Goal: Entertainment & Leisure: Browse casually

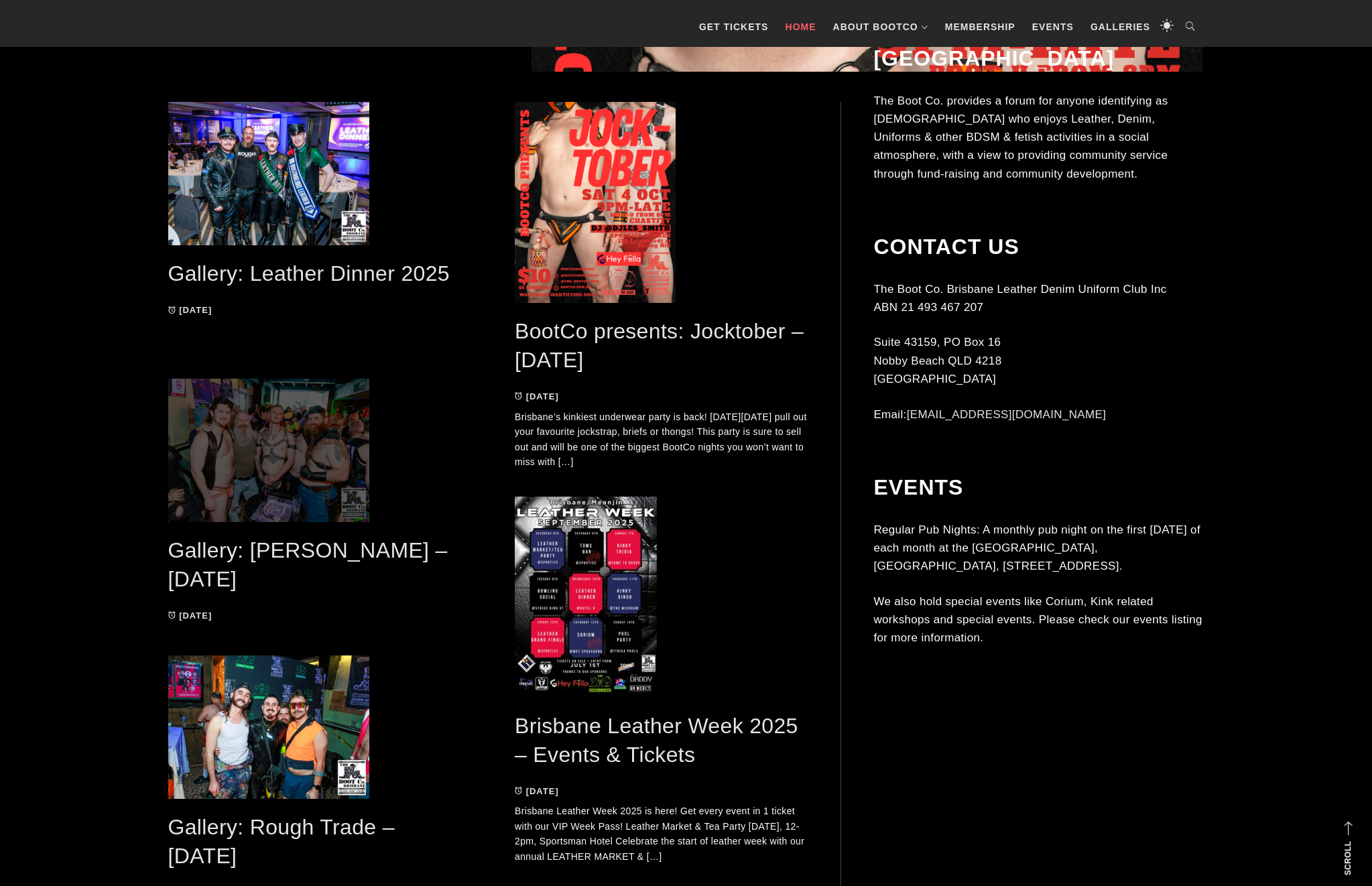
scroll to position [833, 0]
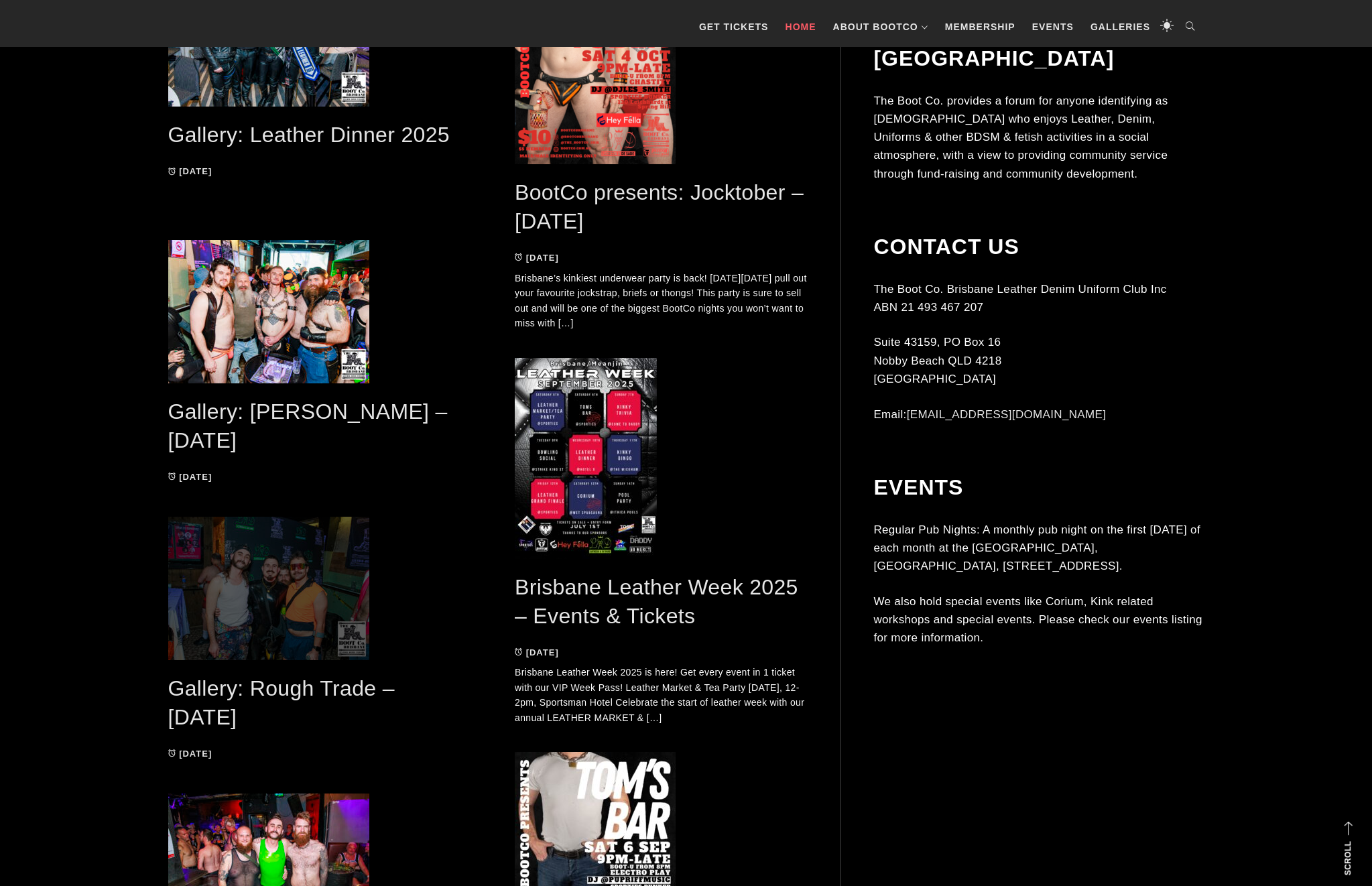
click at [350, 570] on span at bounding box center [315, 588] width 293 height 143
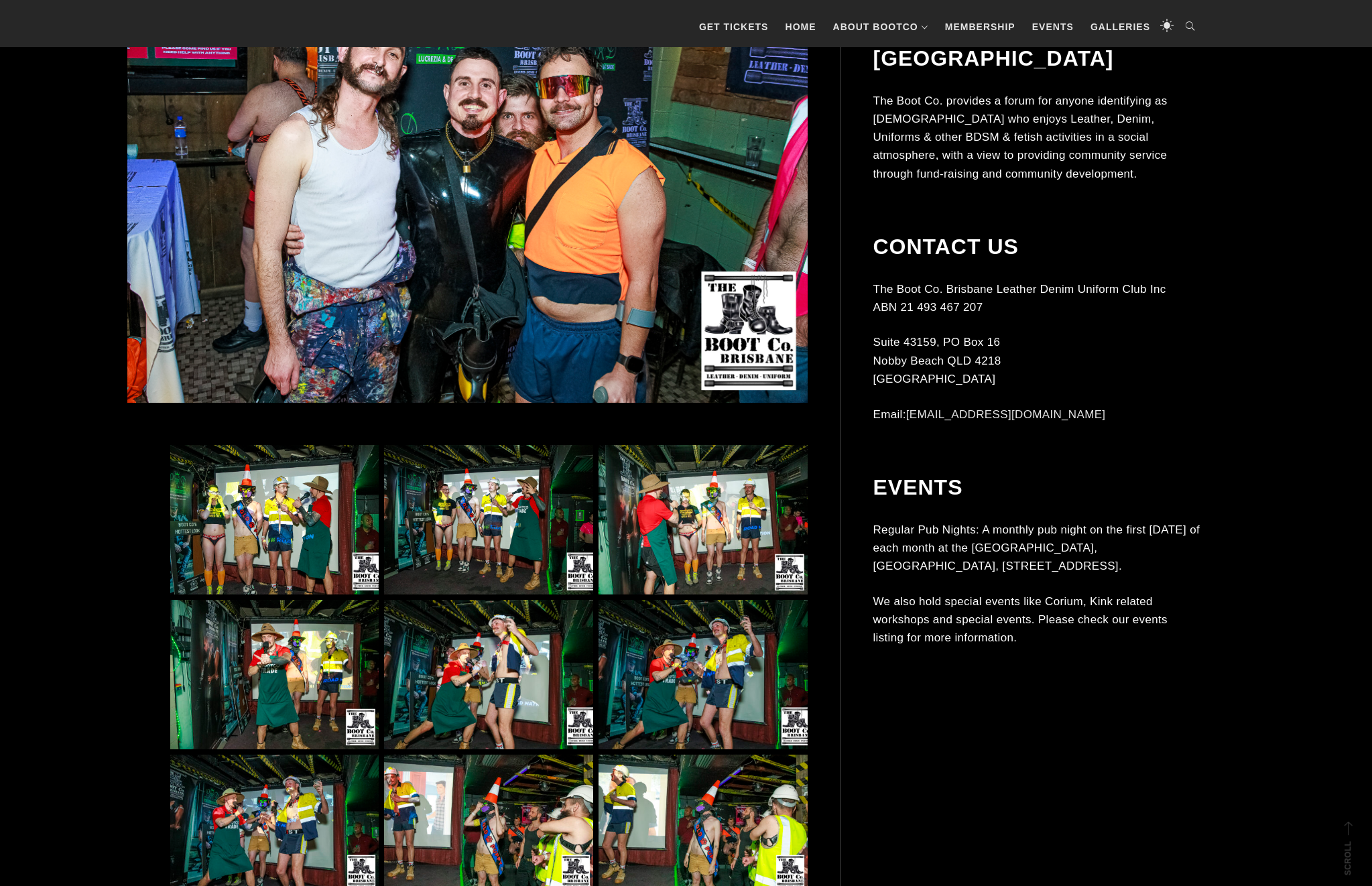
scroll to position [694, 0]
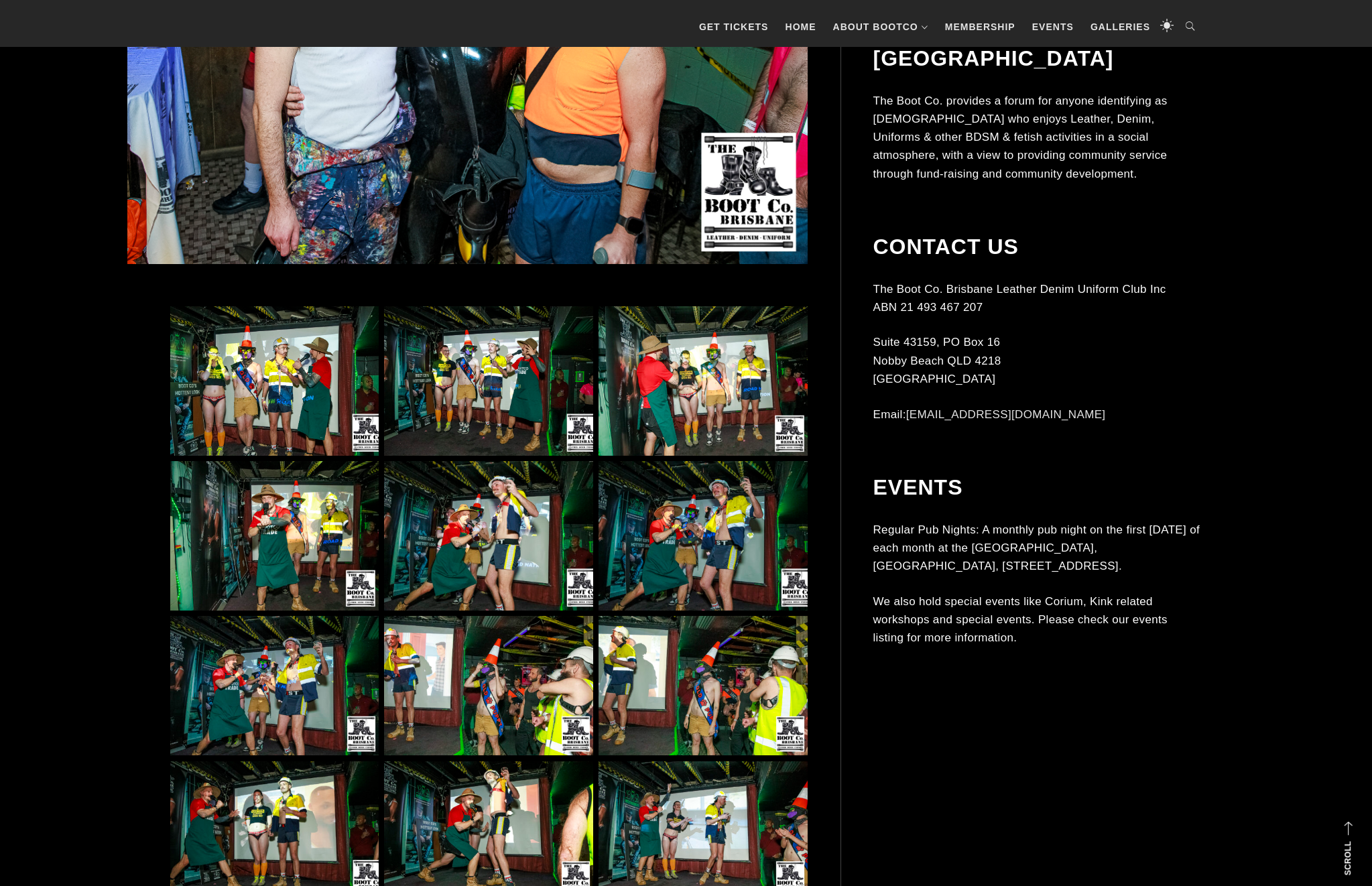
click at [289, 405] on img at bounding box center [274, 381] width 209 height 149
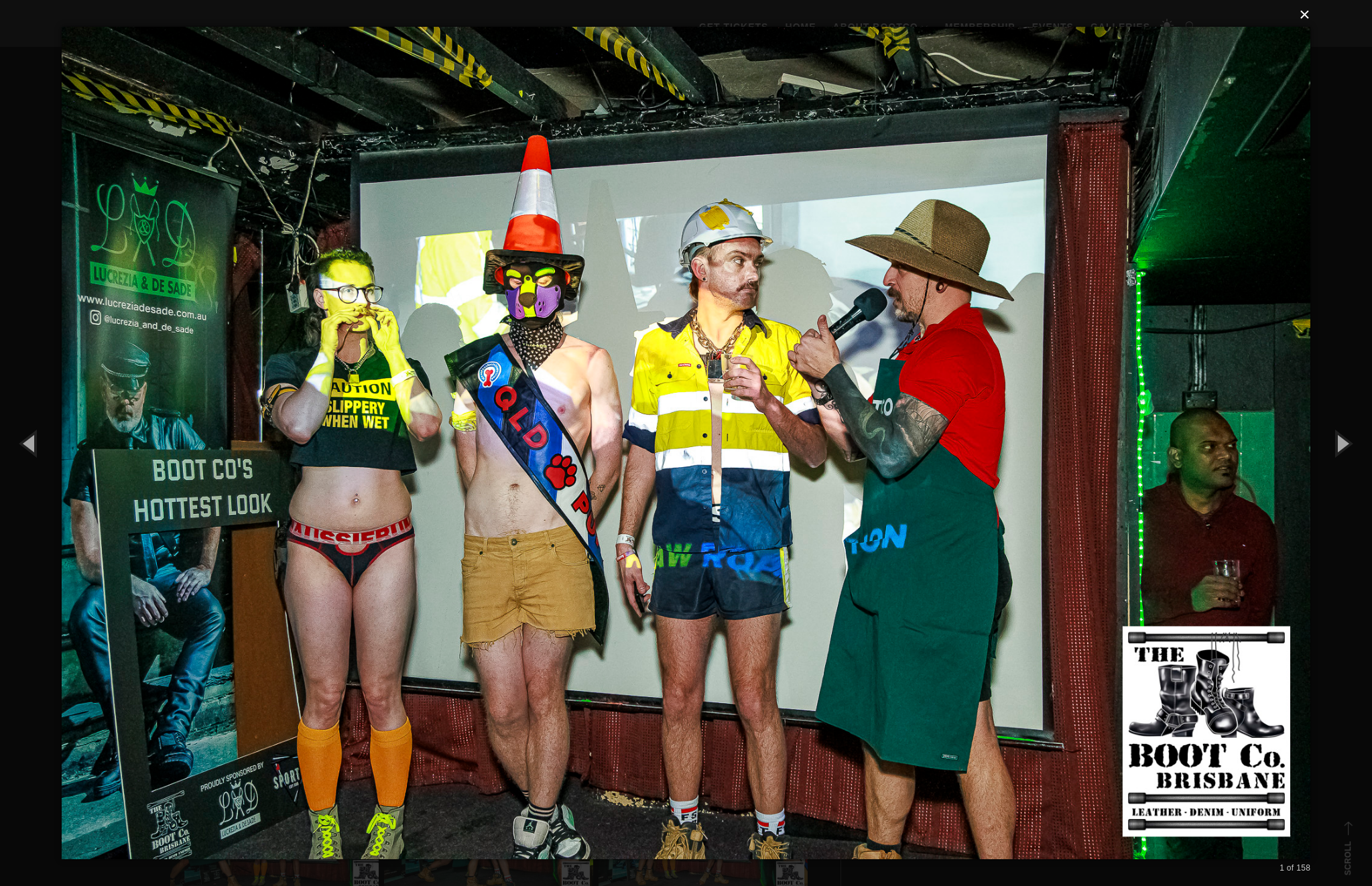
click at [1305, 15] on button "×" at bounding box center [689, 14] width 1249 height 30
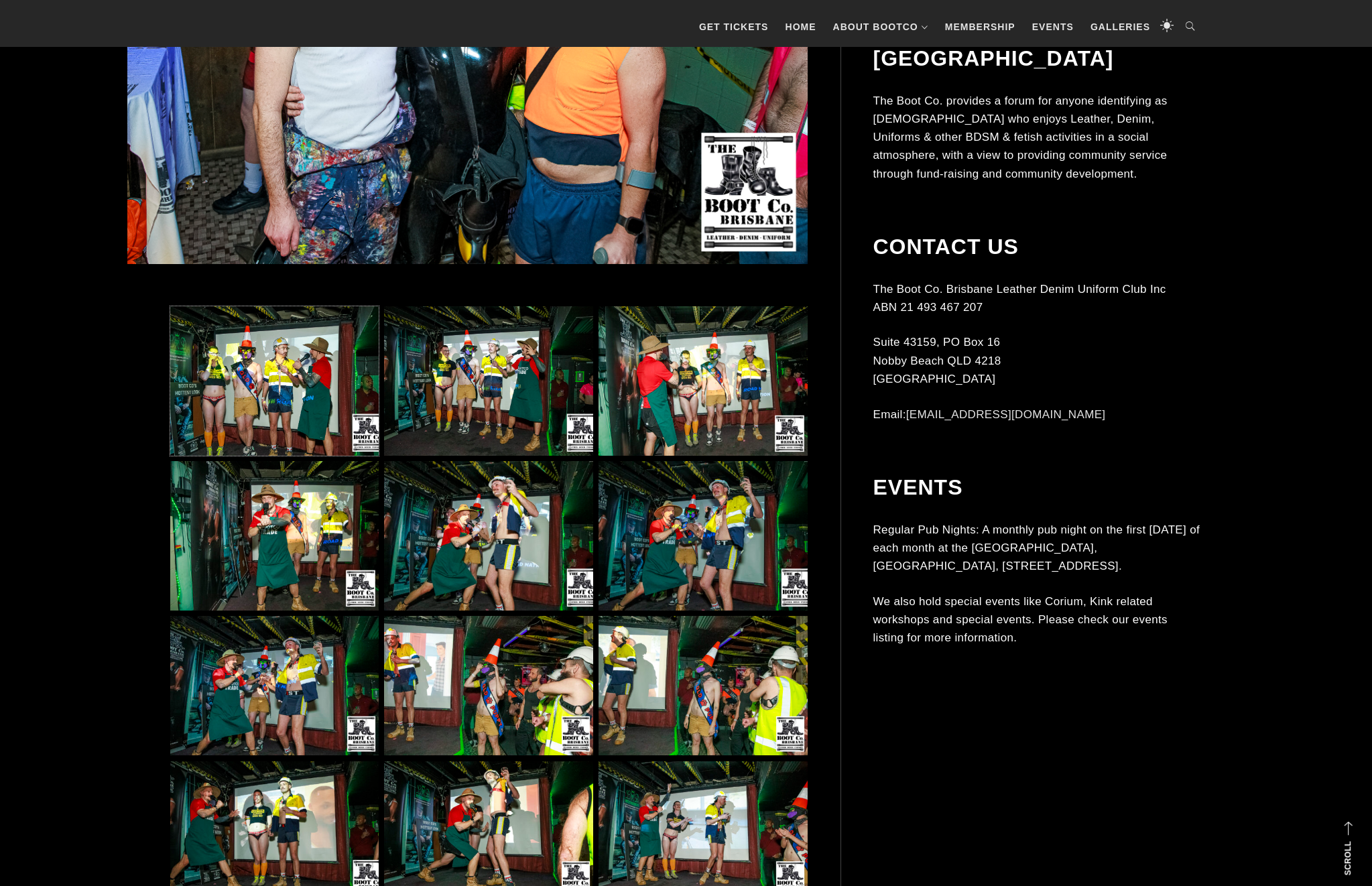
scroll to position [971, 0]
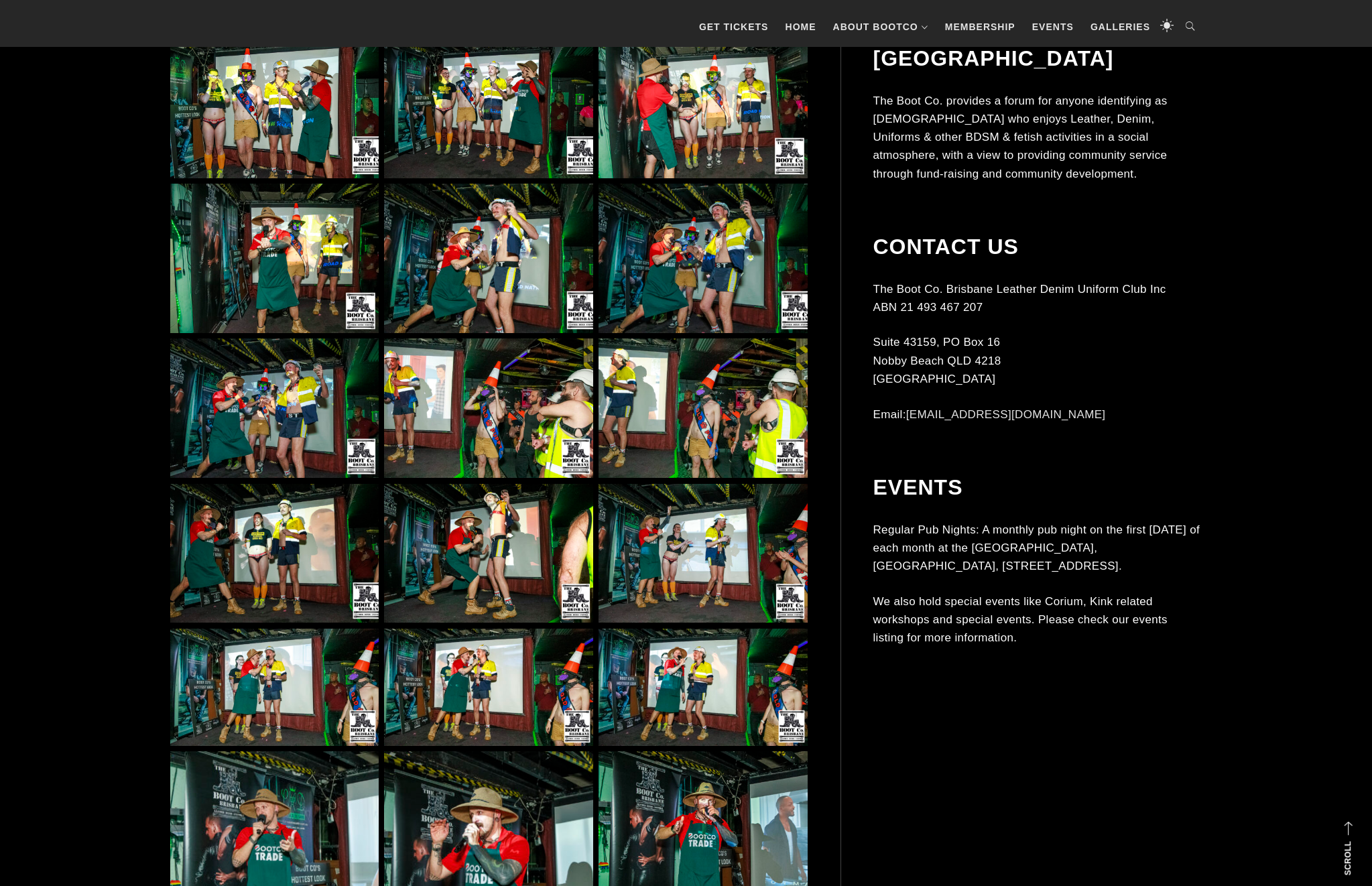
click at [472, 494] on img at bounding box center [488, 553] width 209 height 139
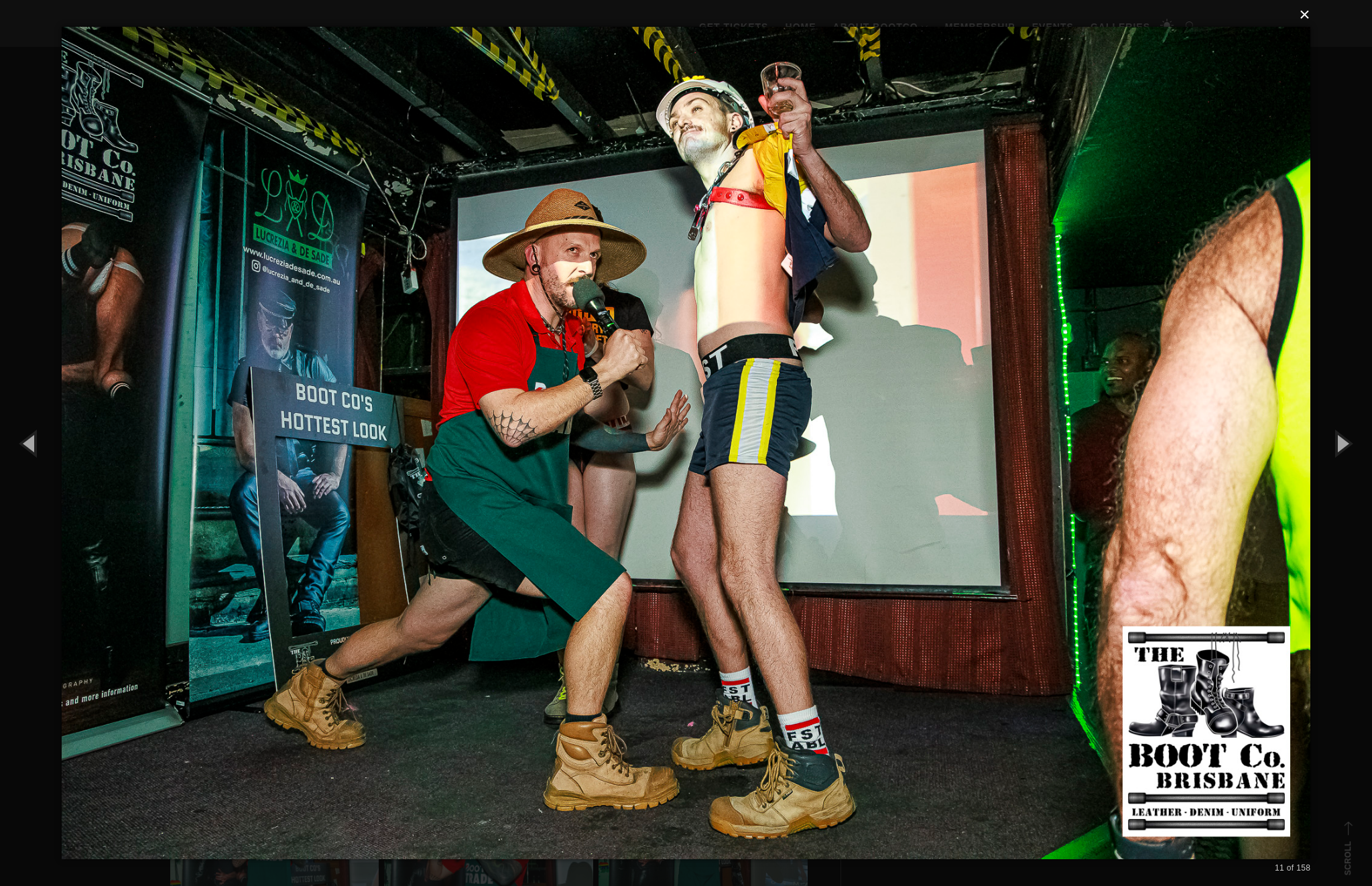
click at [1300, 19] on button "×" at bounding box center [689, 14] width 1249 height 30
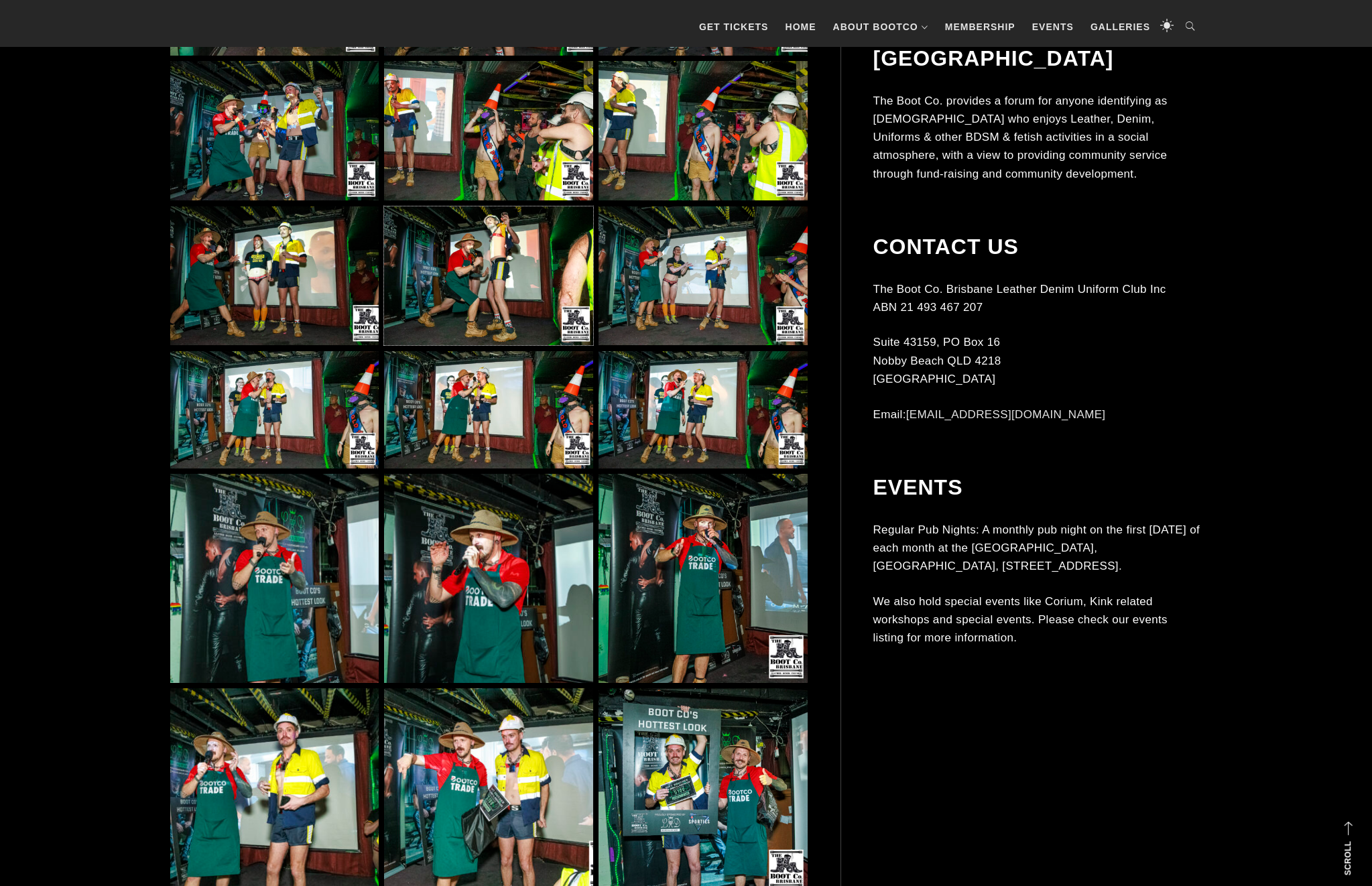
scroll to position [1387, 0]
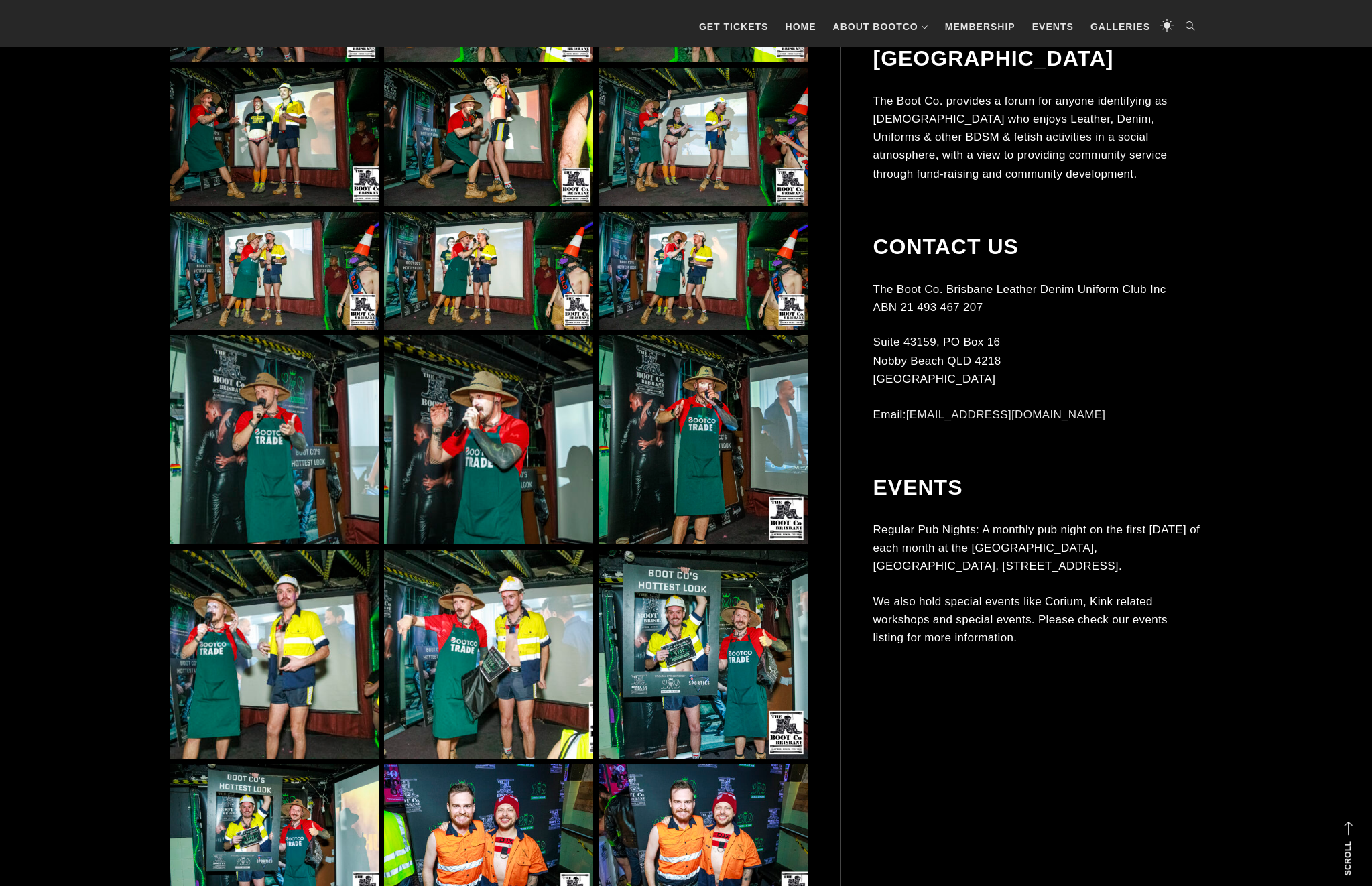
click at [670, 607] on img at bounding box center [703, 654] width 209 height 209
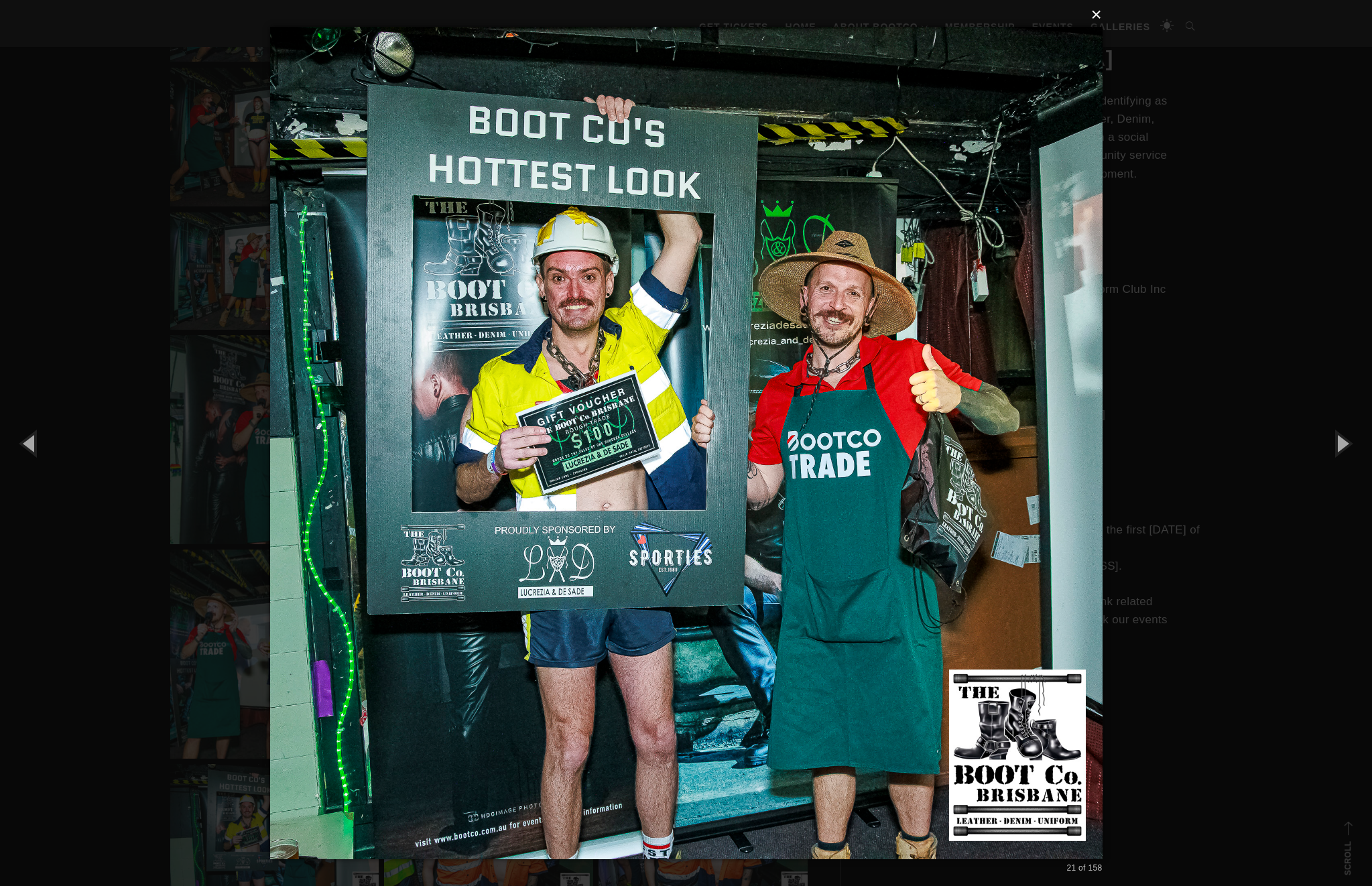
click at [1091, 20] on button "×" at bounding box center [690, 14] width 833 height 30
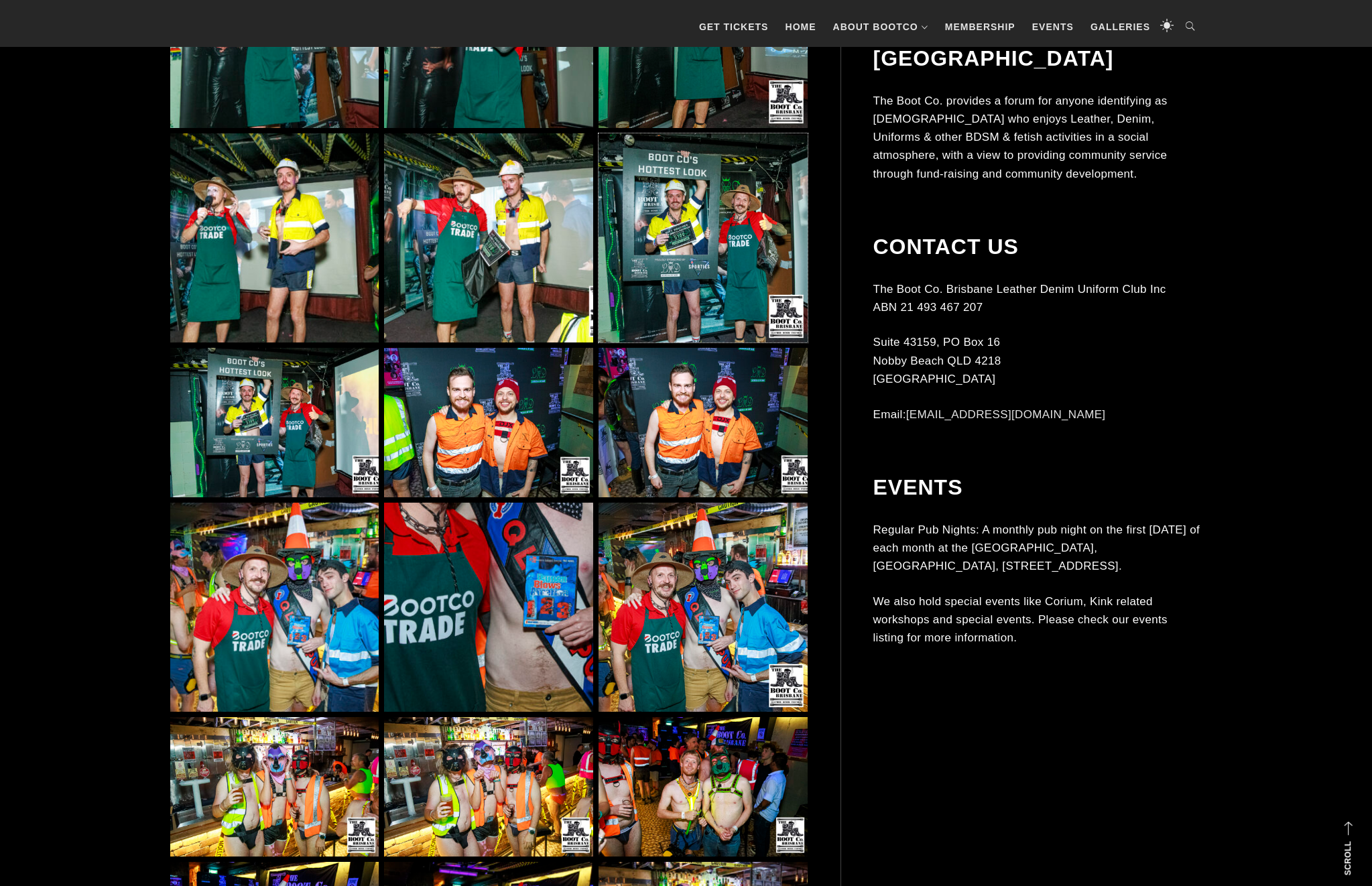
scroll to position [2081, 0]
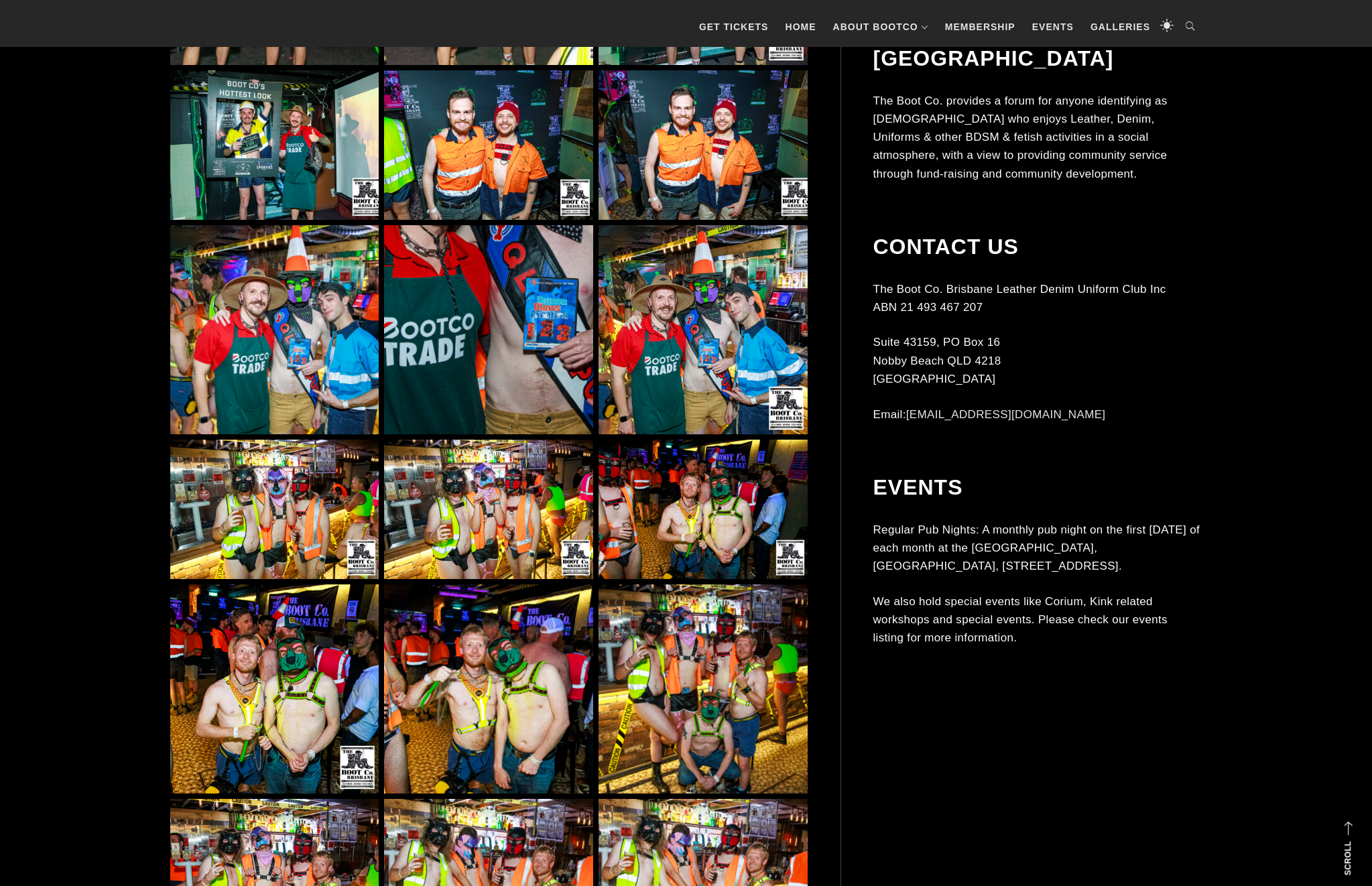
click at [510, 484] on img at bounding box center [488, 509] width 209 height 139
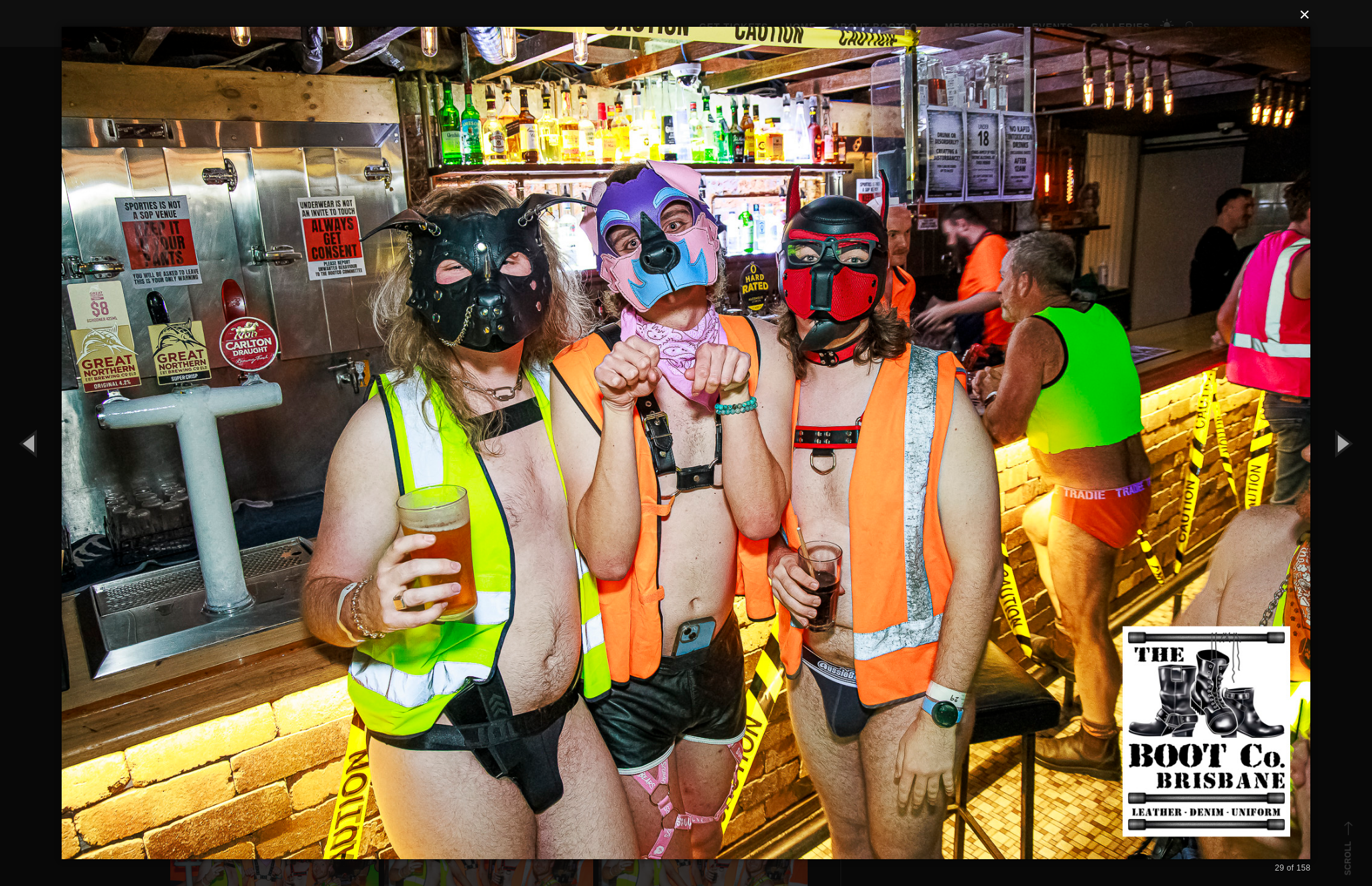
click at [1300, 19] on button "×" at bounding box center [689, 14] width 1249 height 30
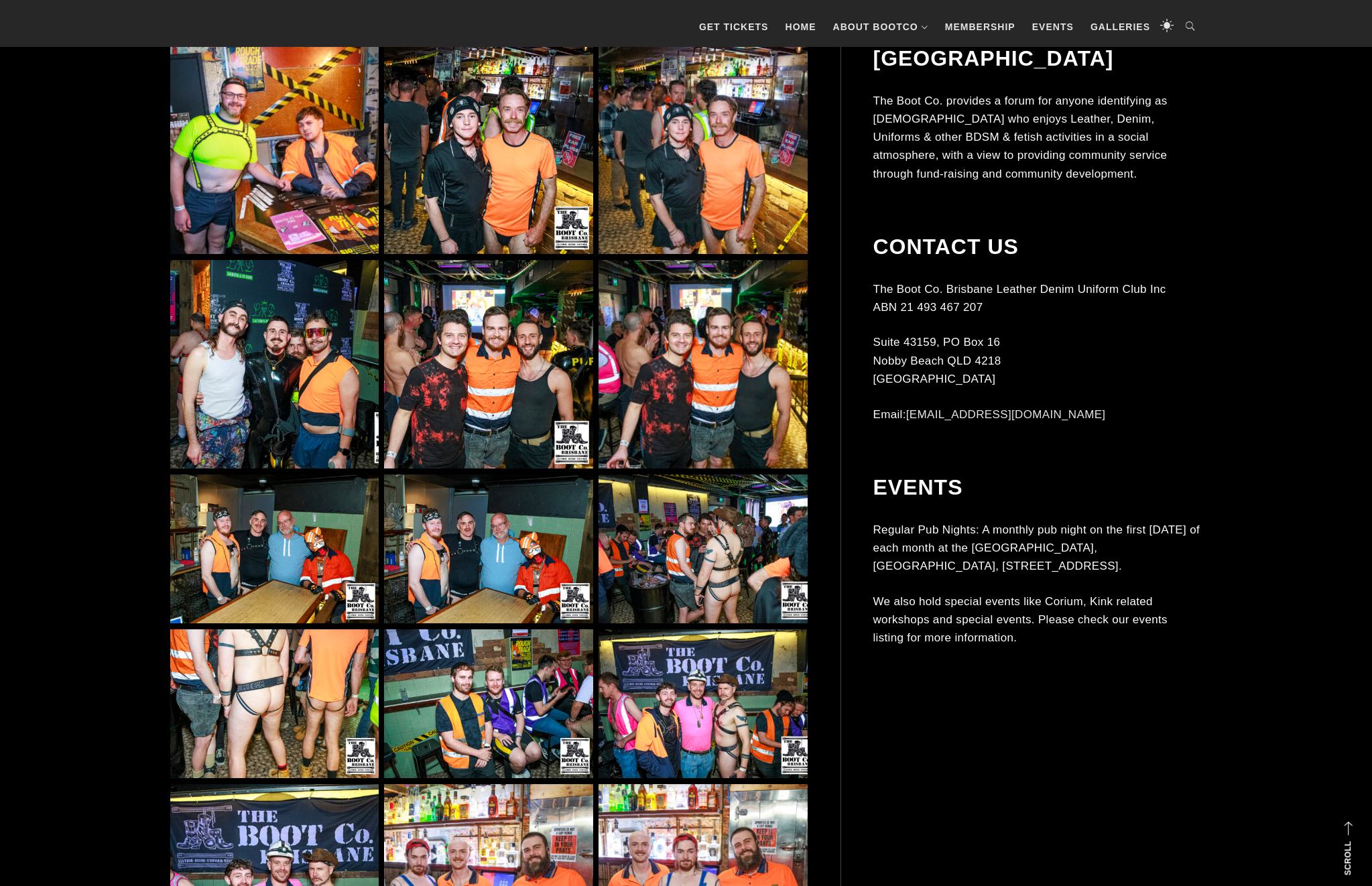
scroll to position [5273, 0]
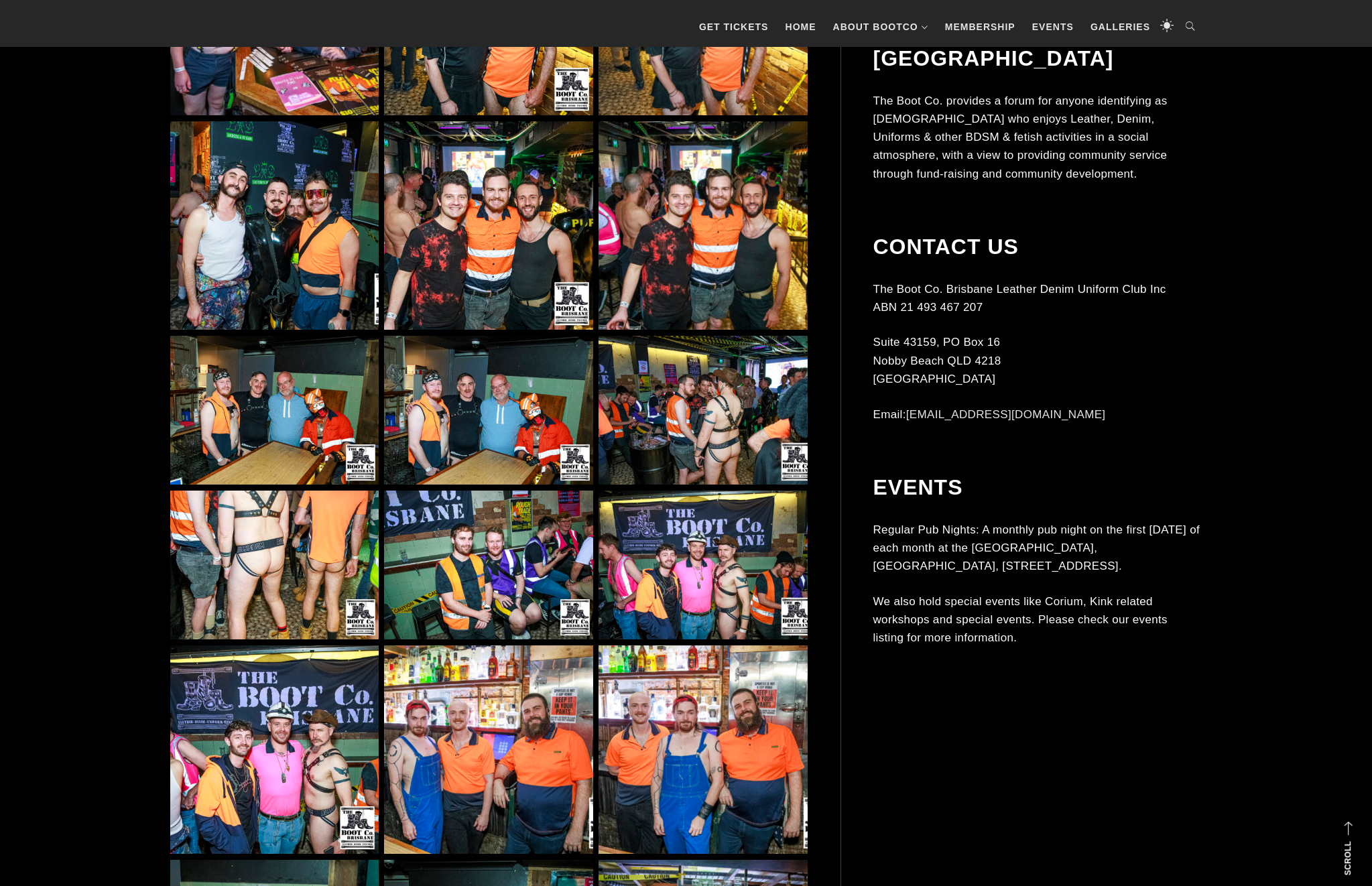
click at [219, 513] on img at bounding box center [274, 565] width 209 height 149
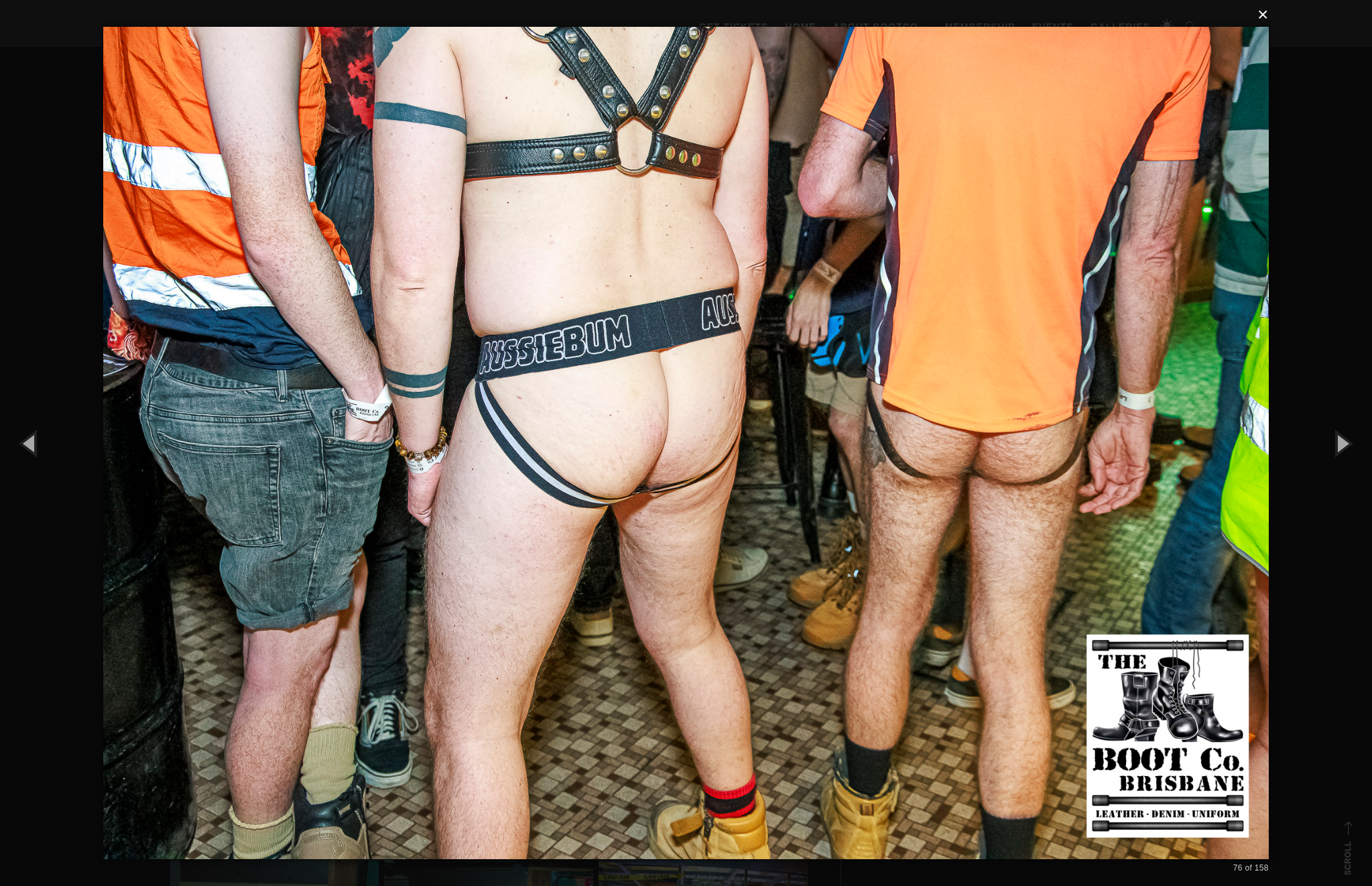
click at [1265, 14] on button "×" at bounding box center [690, 14] width 1166 height 30
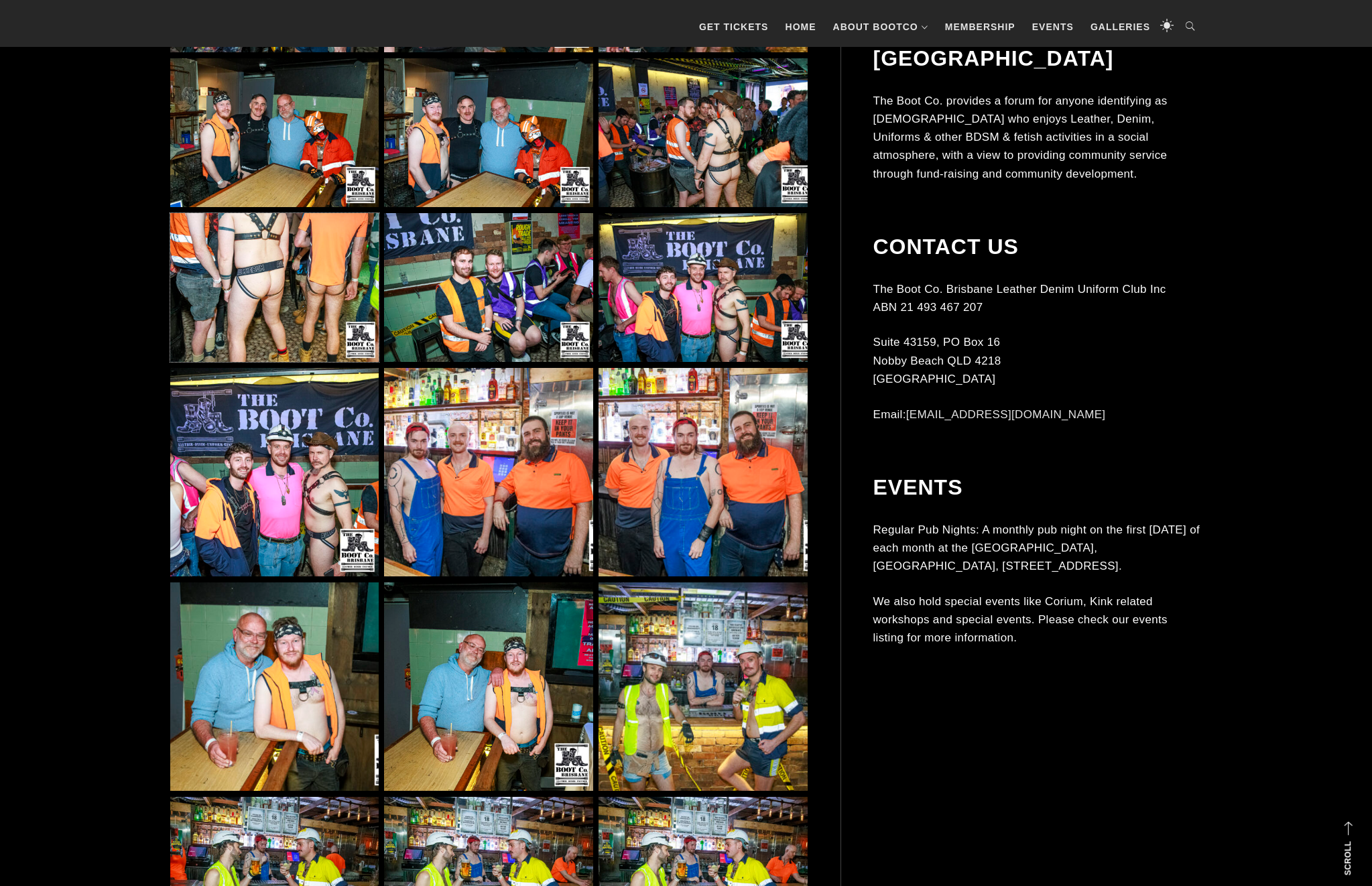
scroll to position [5689, 0]
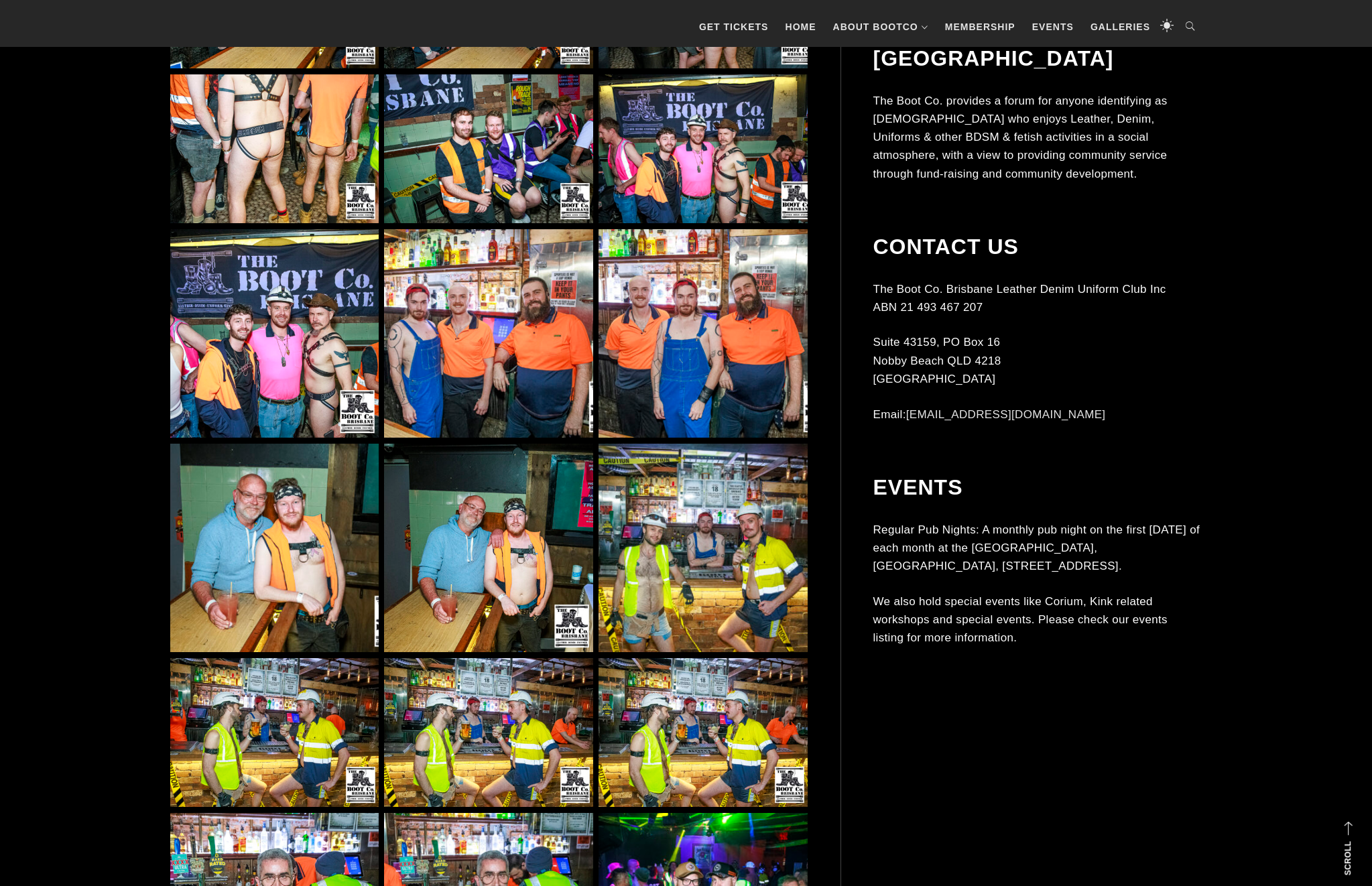
click at [309, 395] on img at bounding box center [274, 334] width 209 height 209
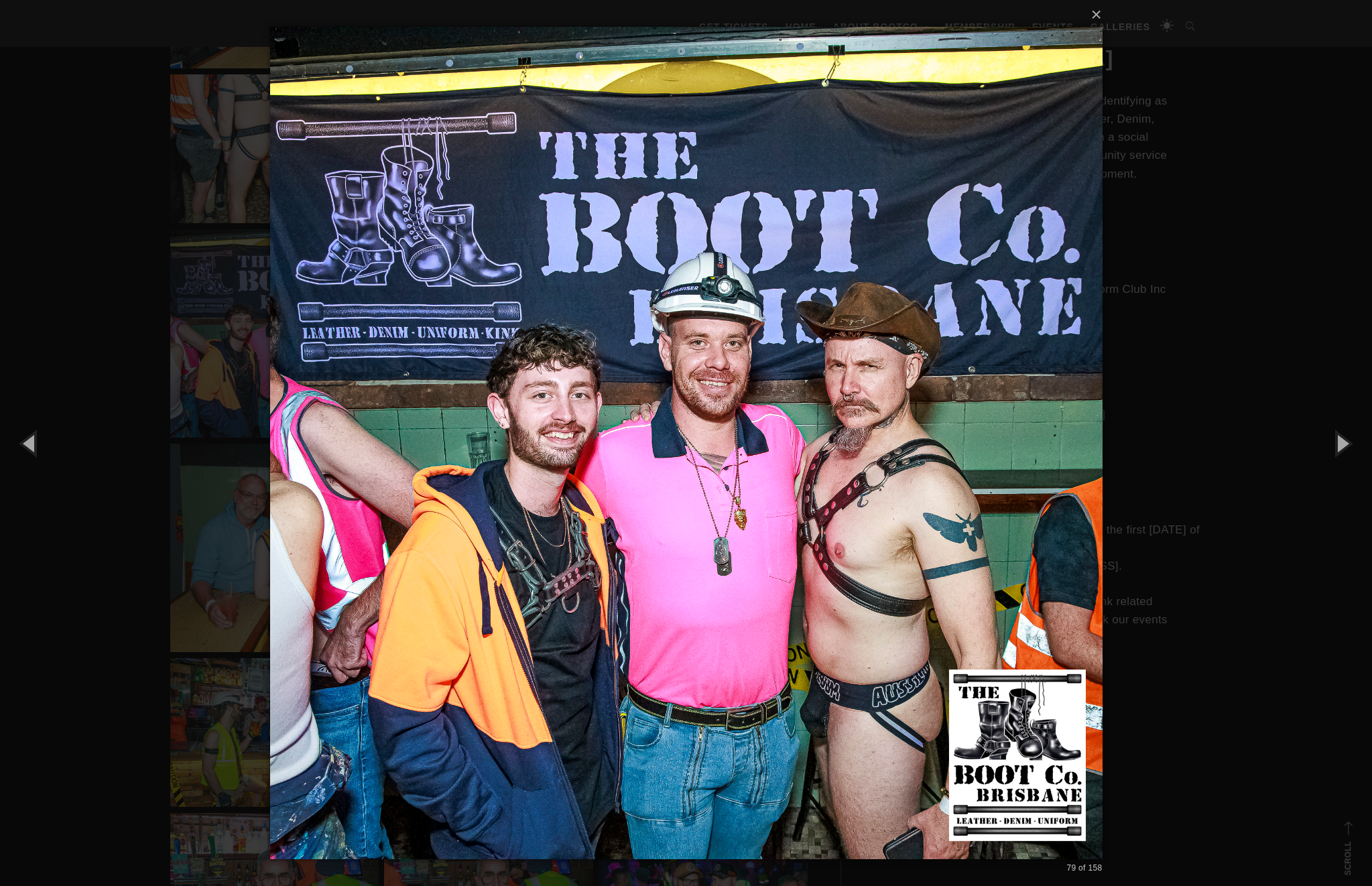
click at [120, 203] on div "× 79 of 158 Loading..." at bounding box center [686, 443] width 1372 height 886
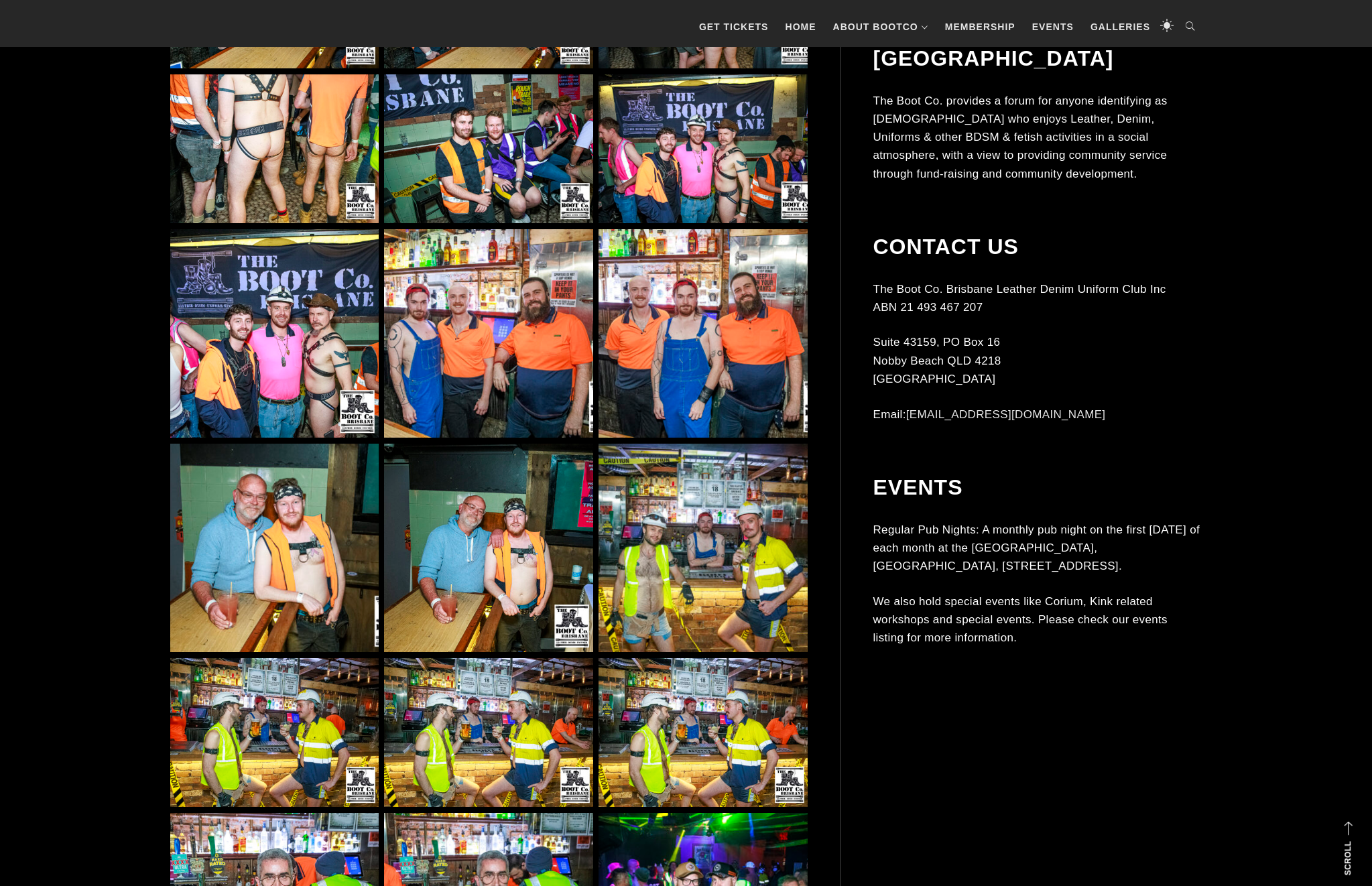
click at [325, 387] on img at bounding box center [274, 334] width 209 height 209
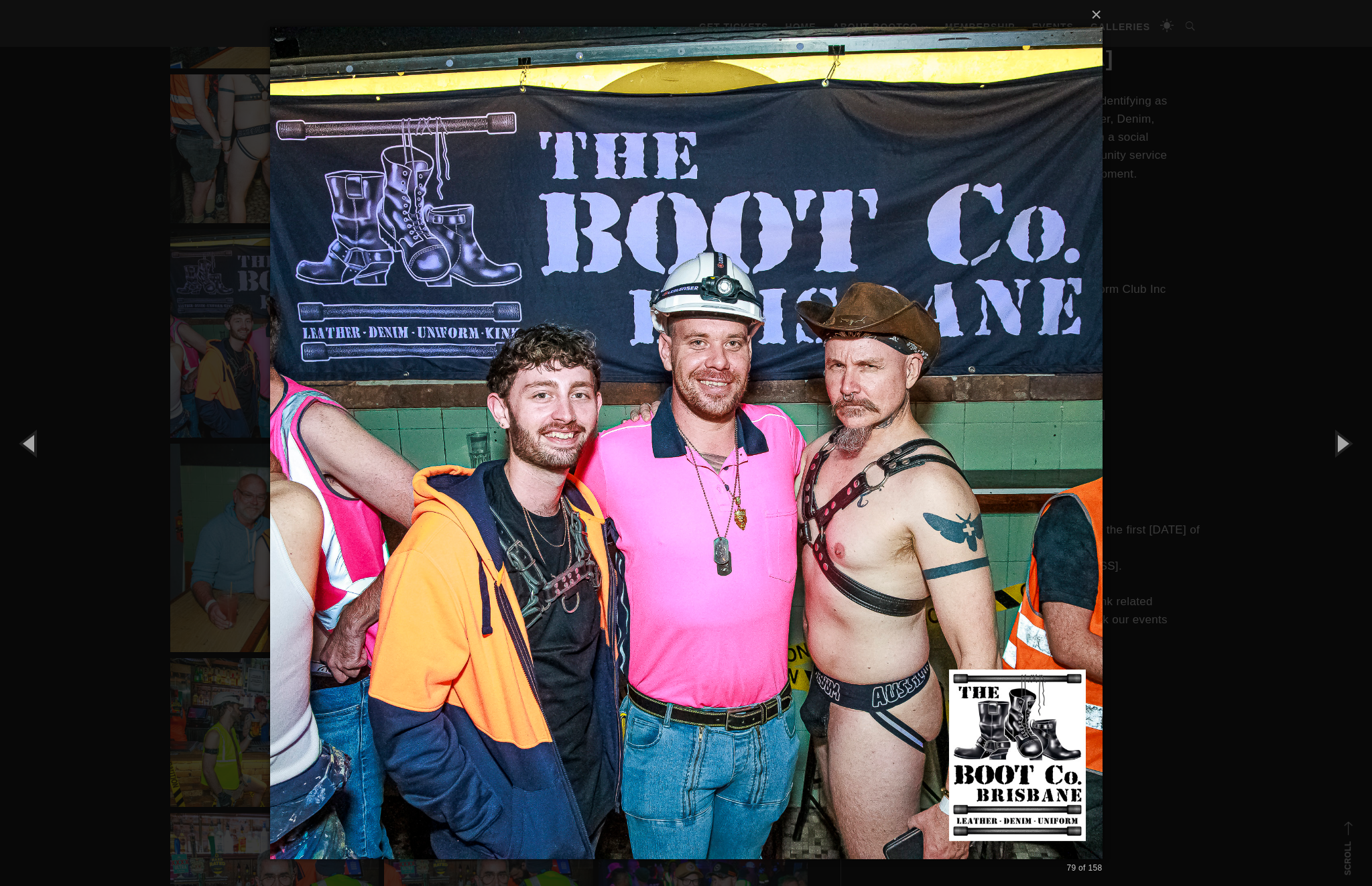
click at [1220, 375] on div "× 79 of 158 Loading..." at bounding box center [686, 443] width 1372 height 886
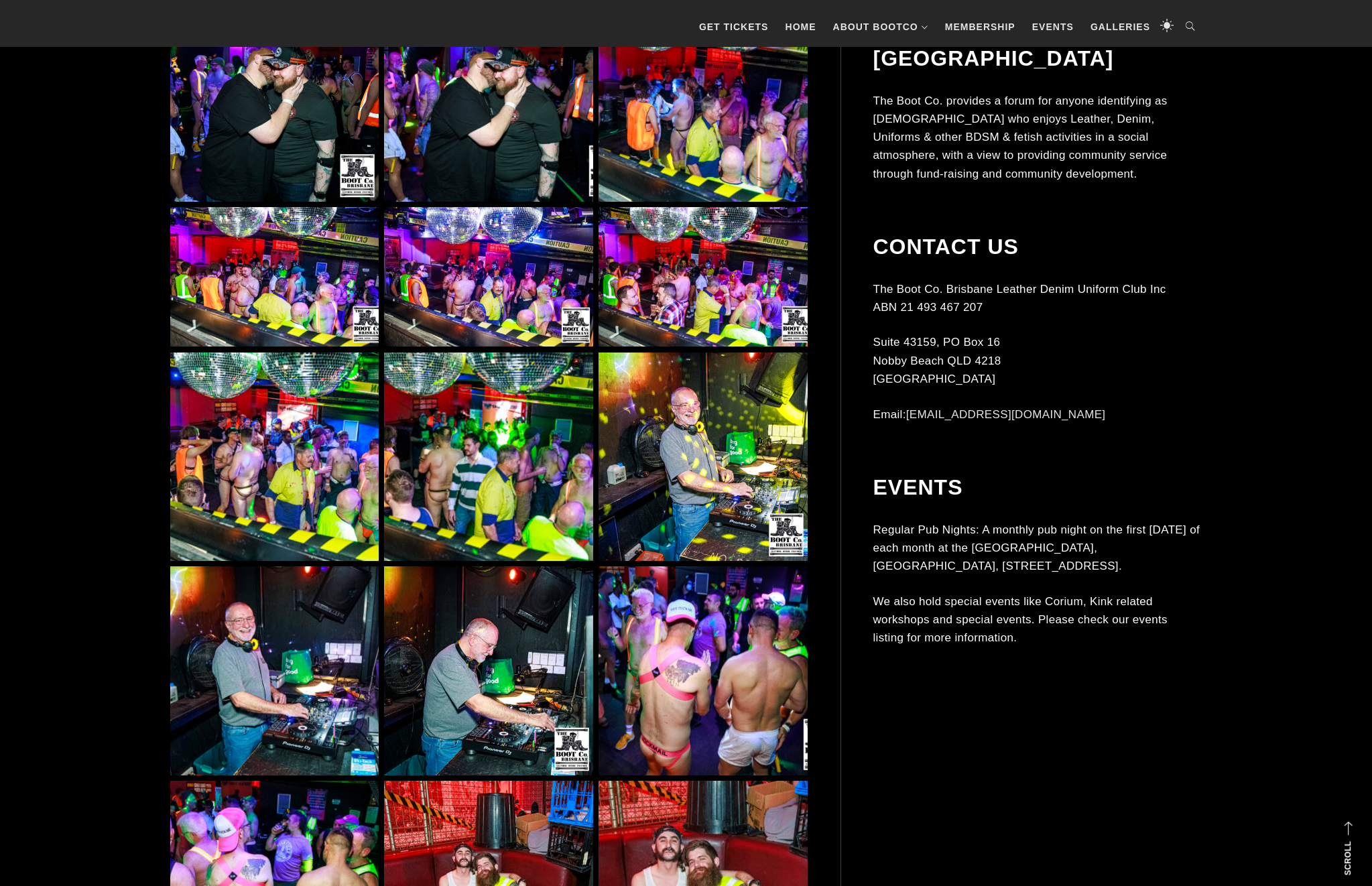
scroll to position [7215, 0]
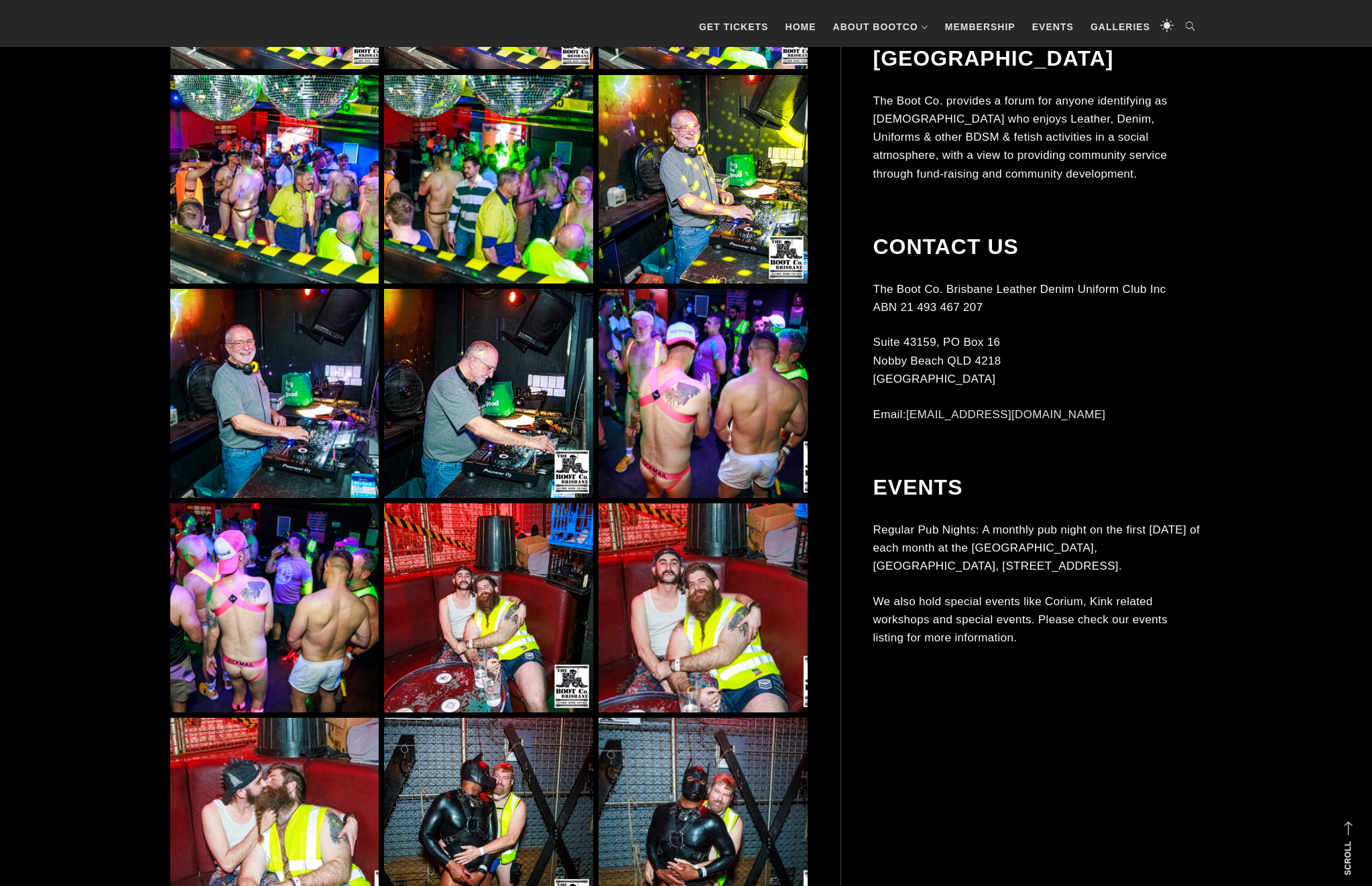
click at [428, 566] on img at bounding box center [488, 608] width 209 height 209
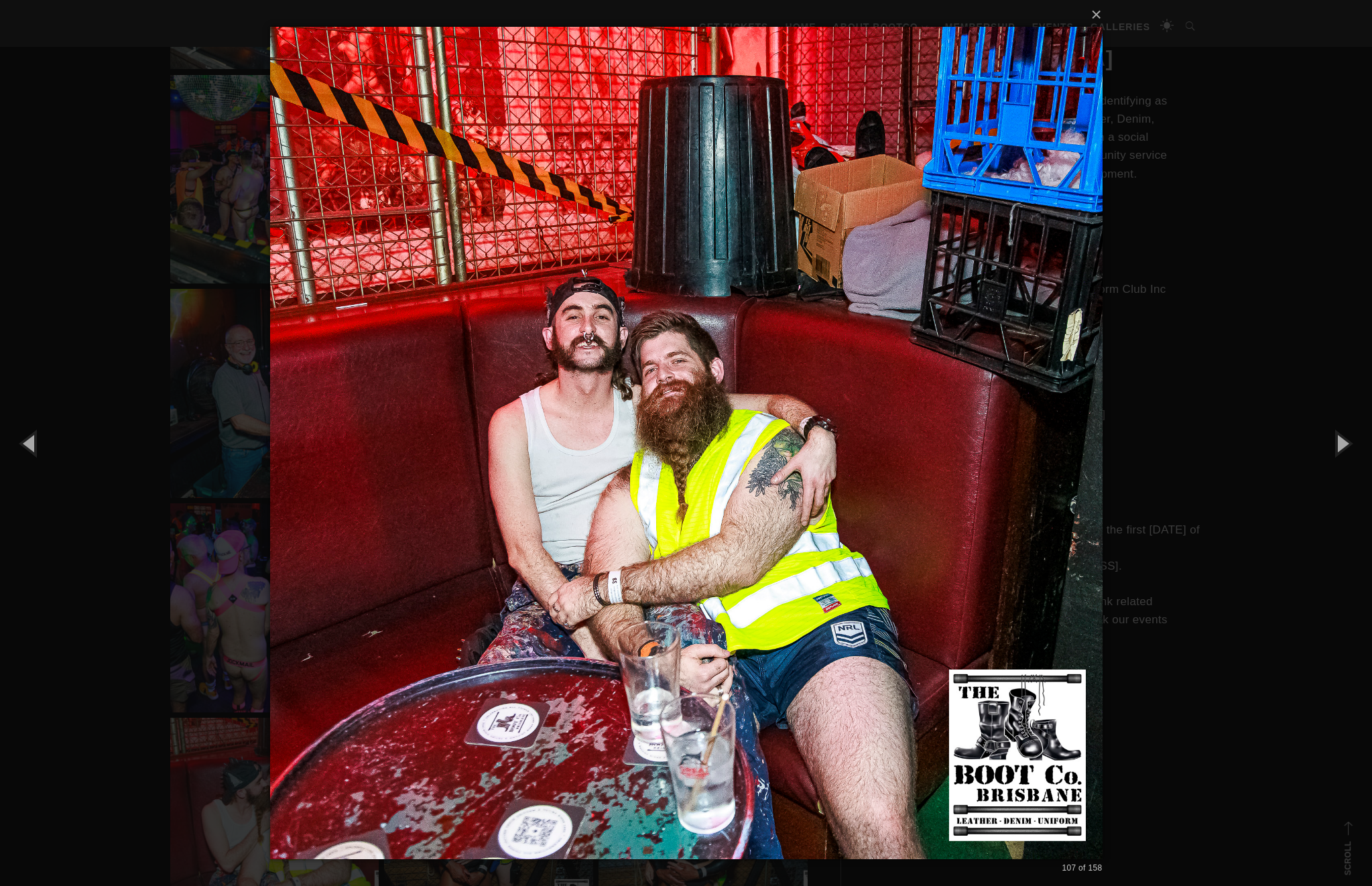
click at [152, 257] on div "× 107 of 158 Loading..." at bounding box center [686, 443] width 1372 height 886
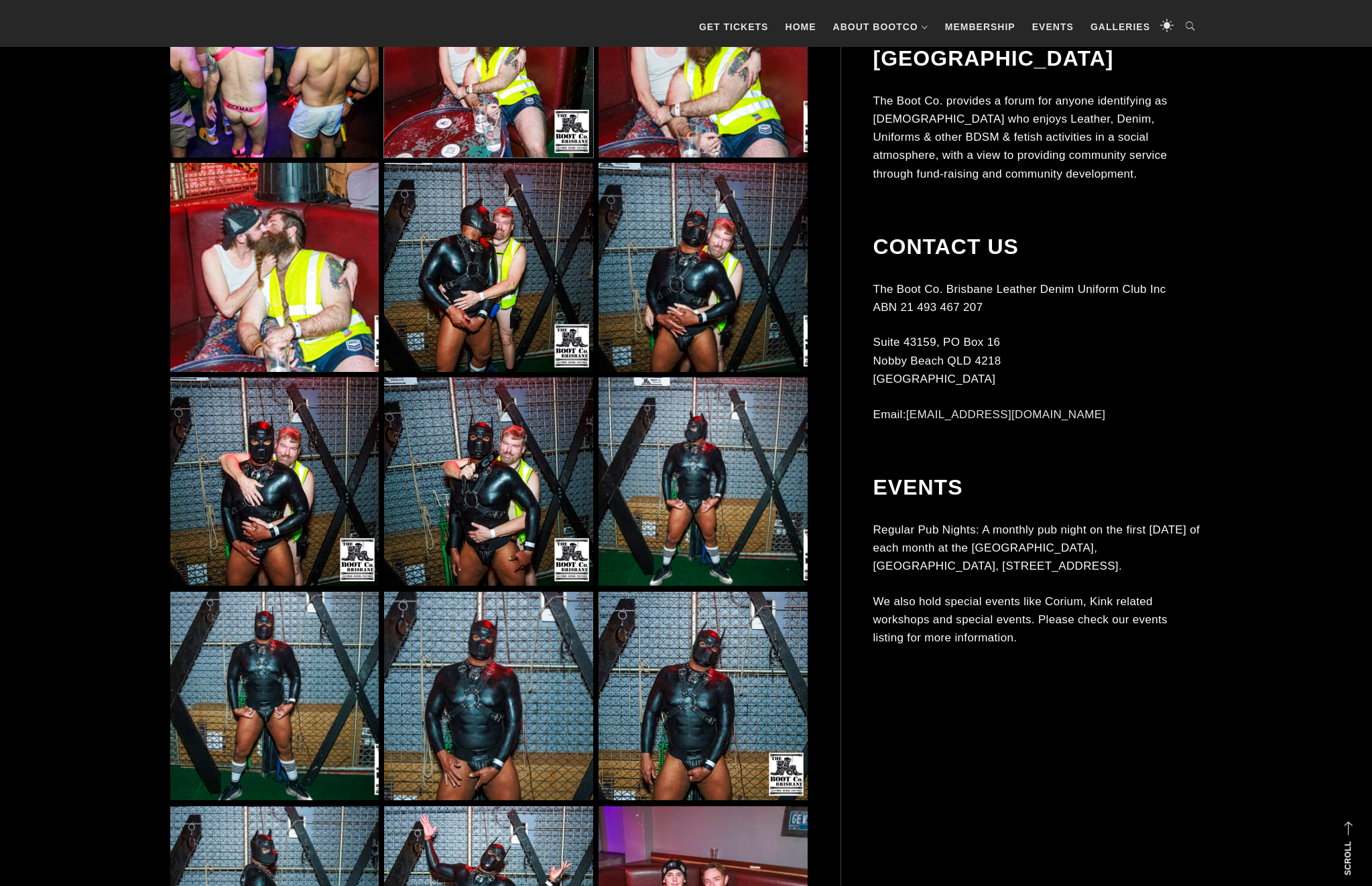
scroll to position [8325, 0]
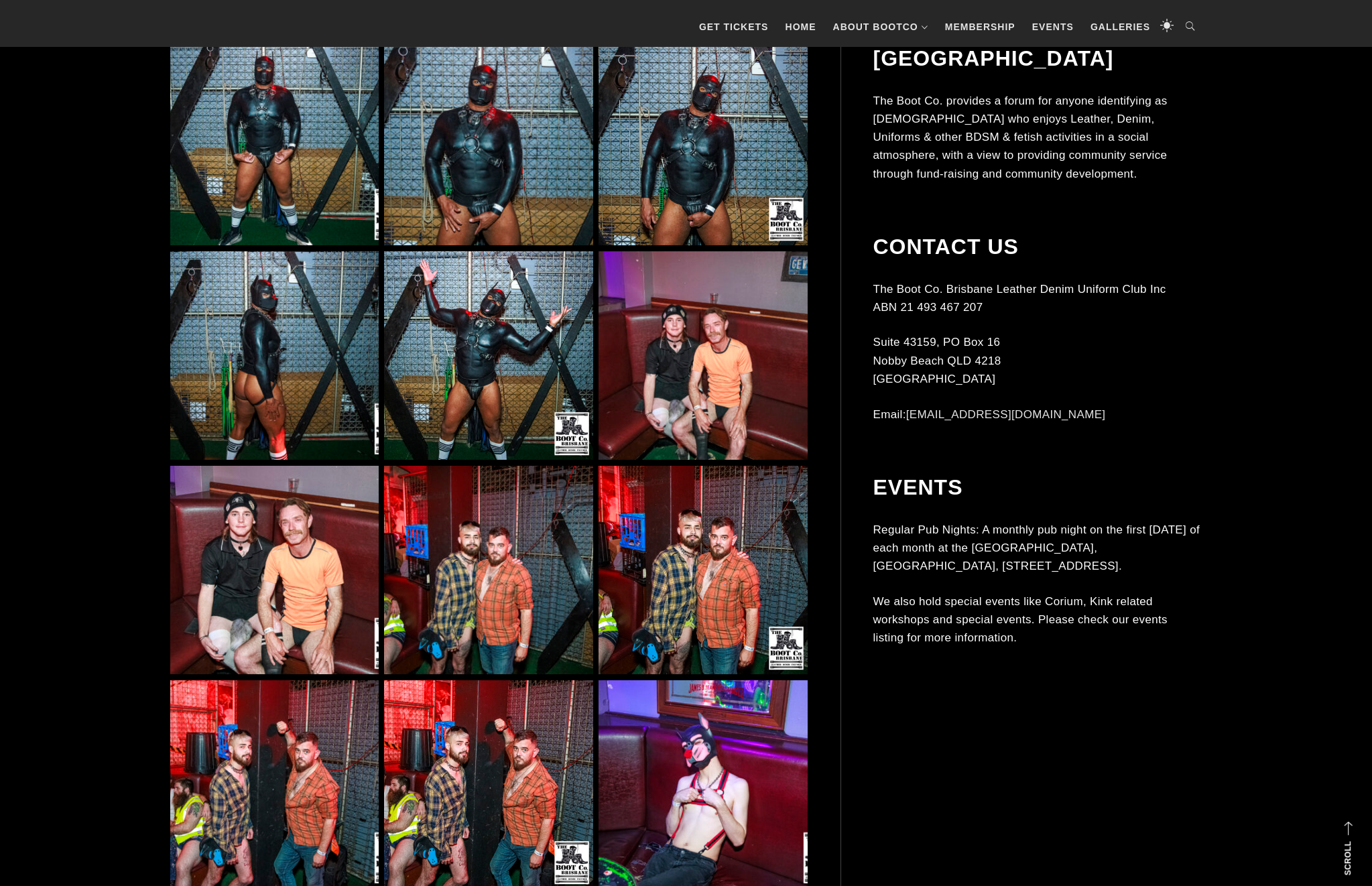
click at [506, 416] on img at bounding box center [488, 356] width 209 height 209
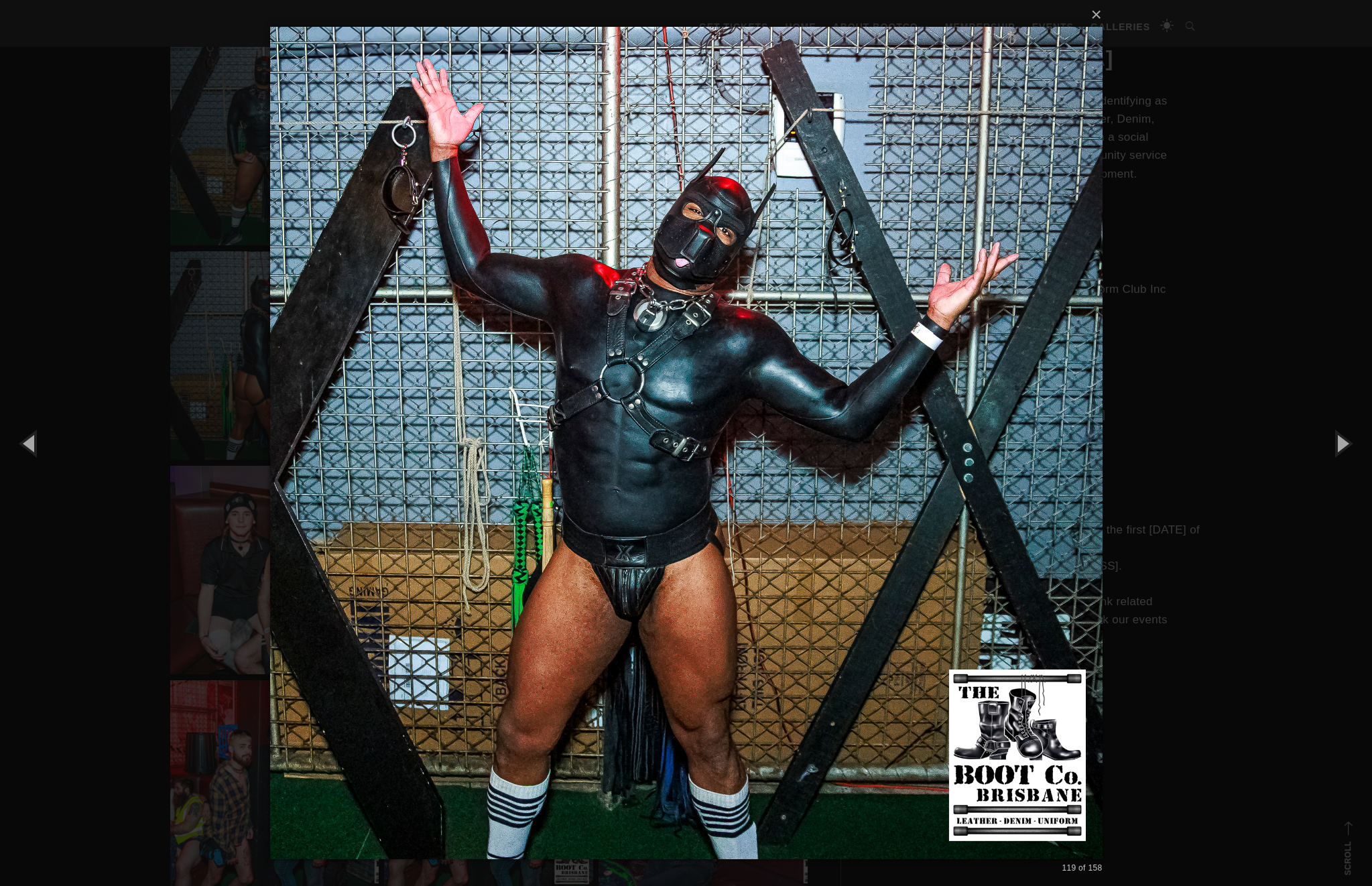
click at [92, 203] on div "× 119 of 158 Loading..." at bounding box center [686, 443] width 1372 height 886
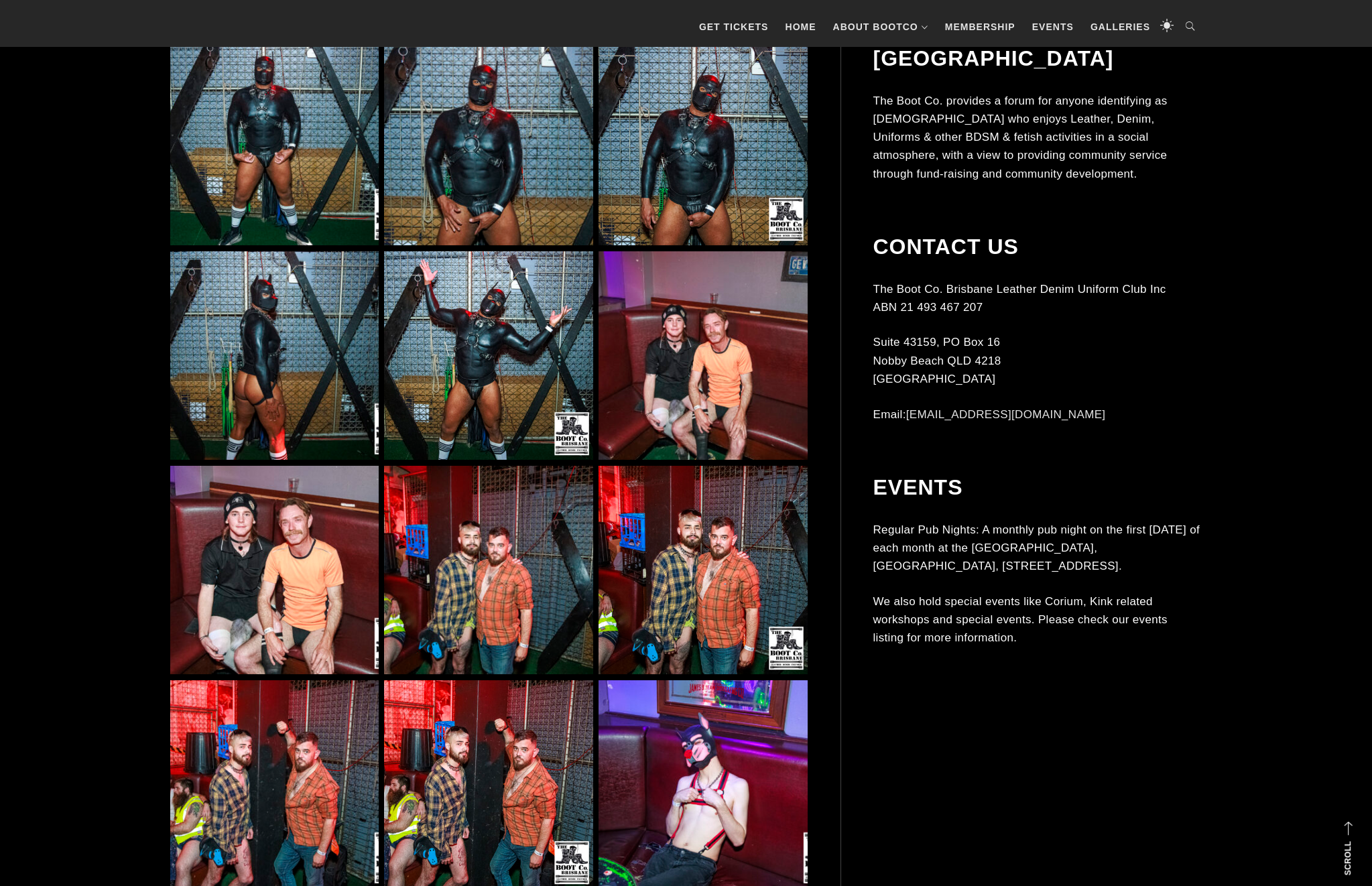
click at [271, 335] on img at bounding box center [274, 356] width 209 height 209
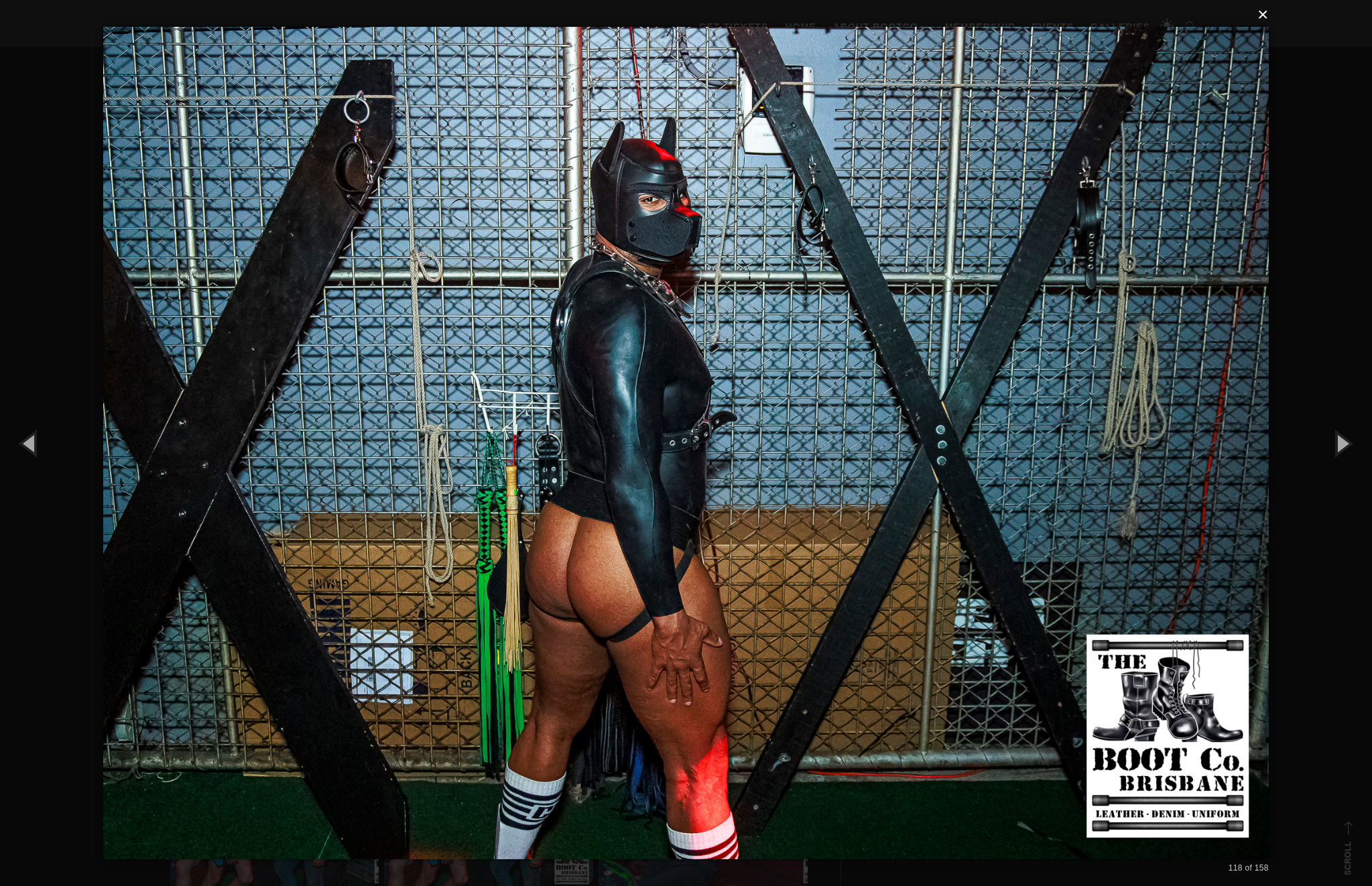
click at [1255, 12] on button "×" at bounding box center [690, 14] width 1166 height 30
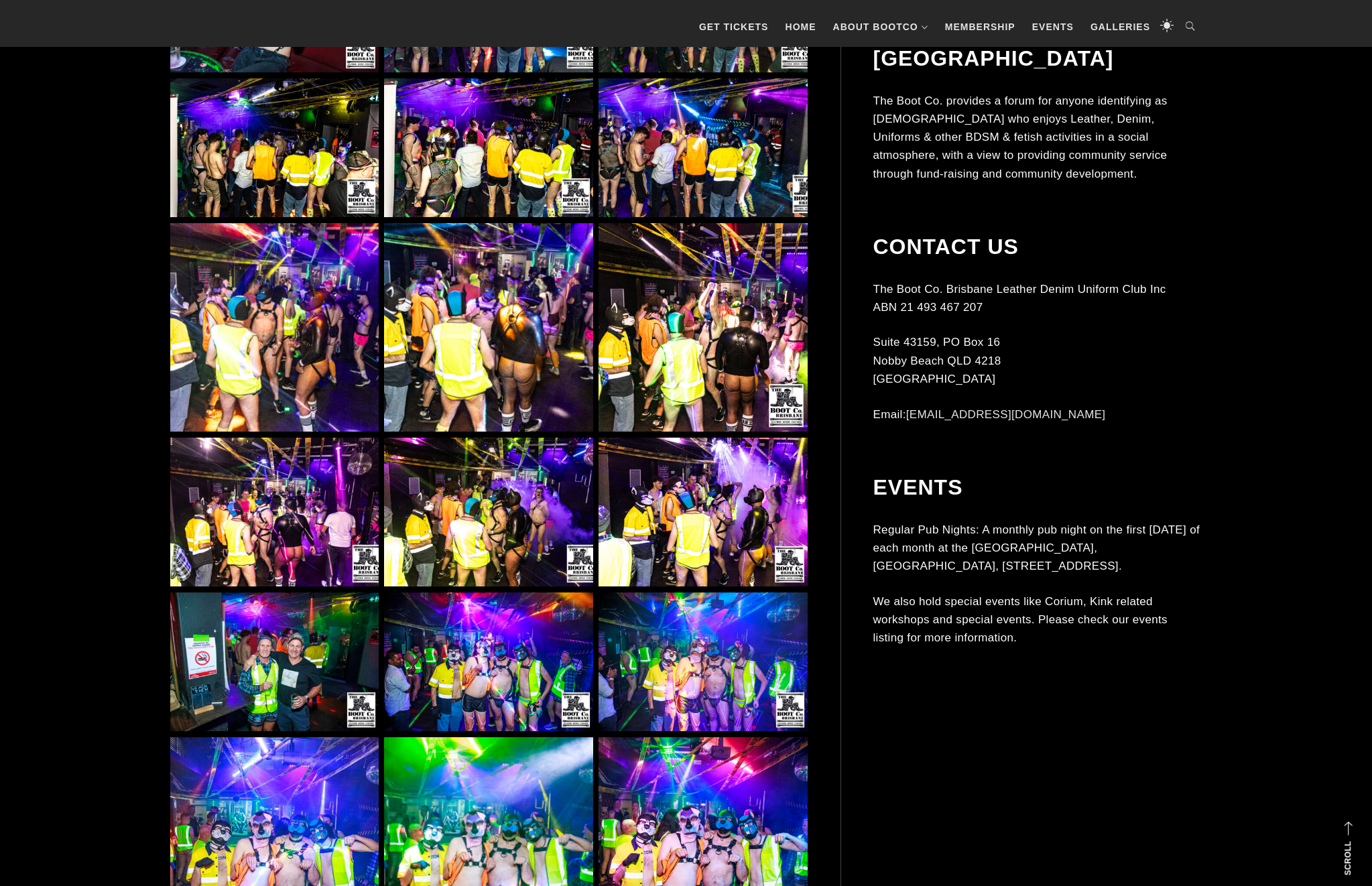
scroll to position [9712, 0]
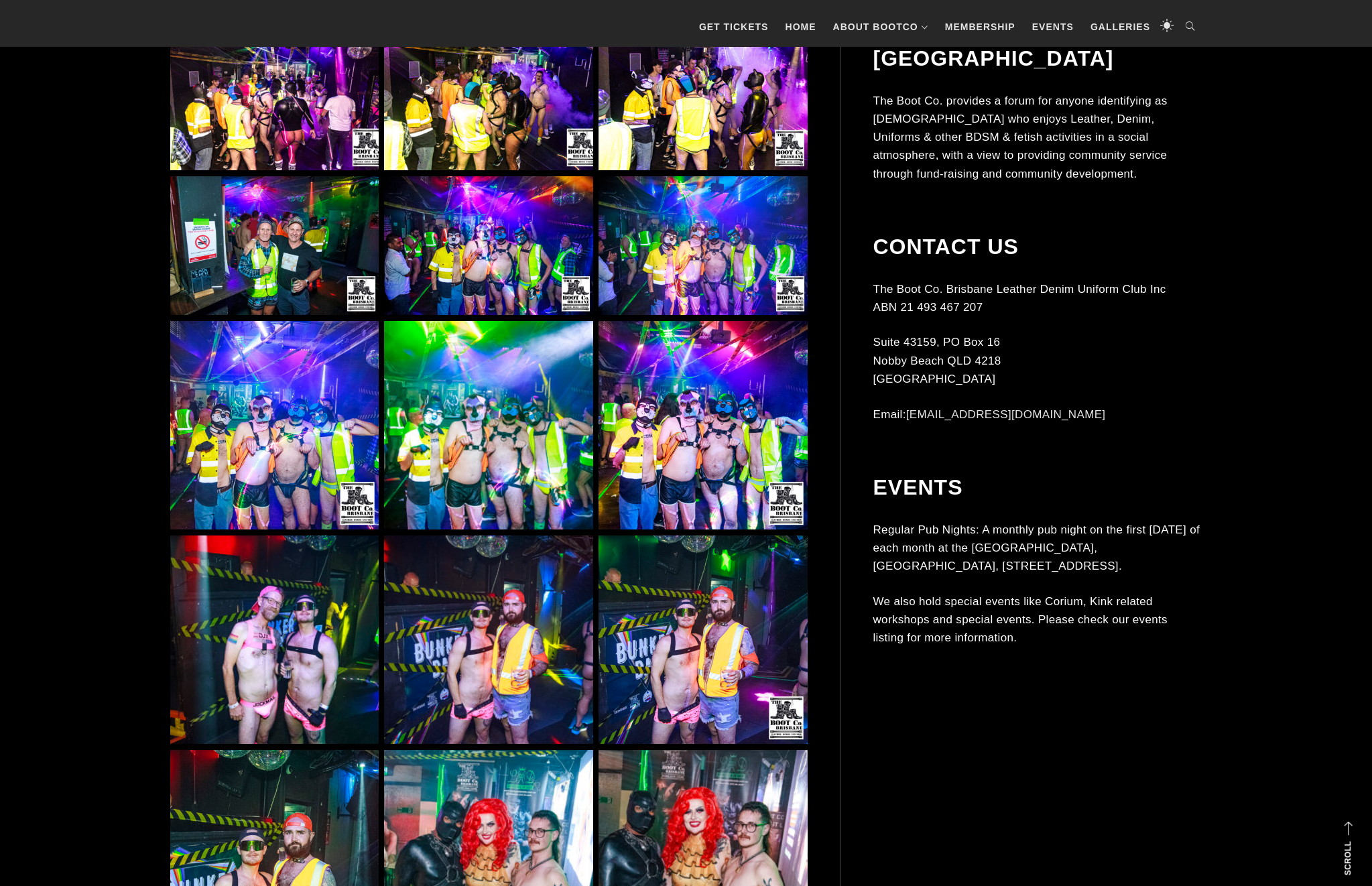
click at [522, 635] on img at bounding box center [488, 640] width 209 height 209
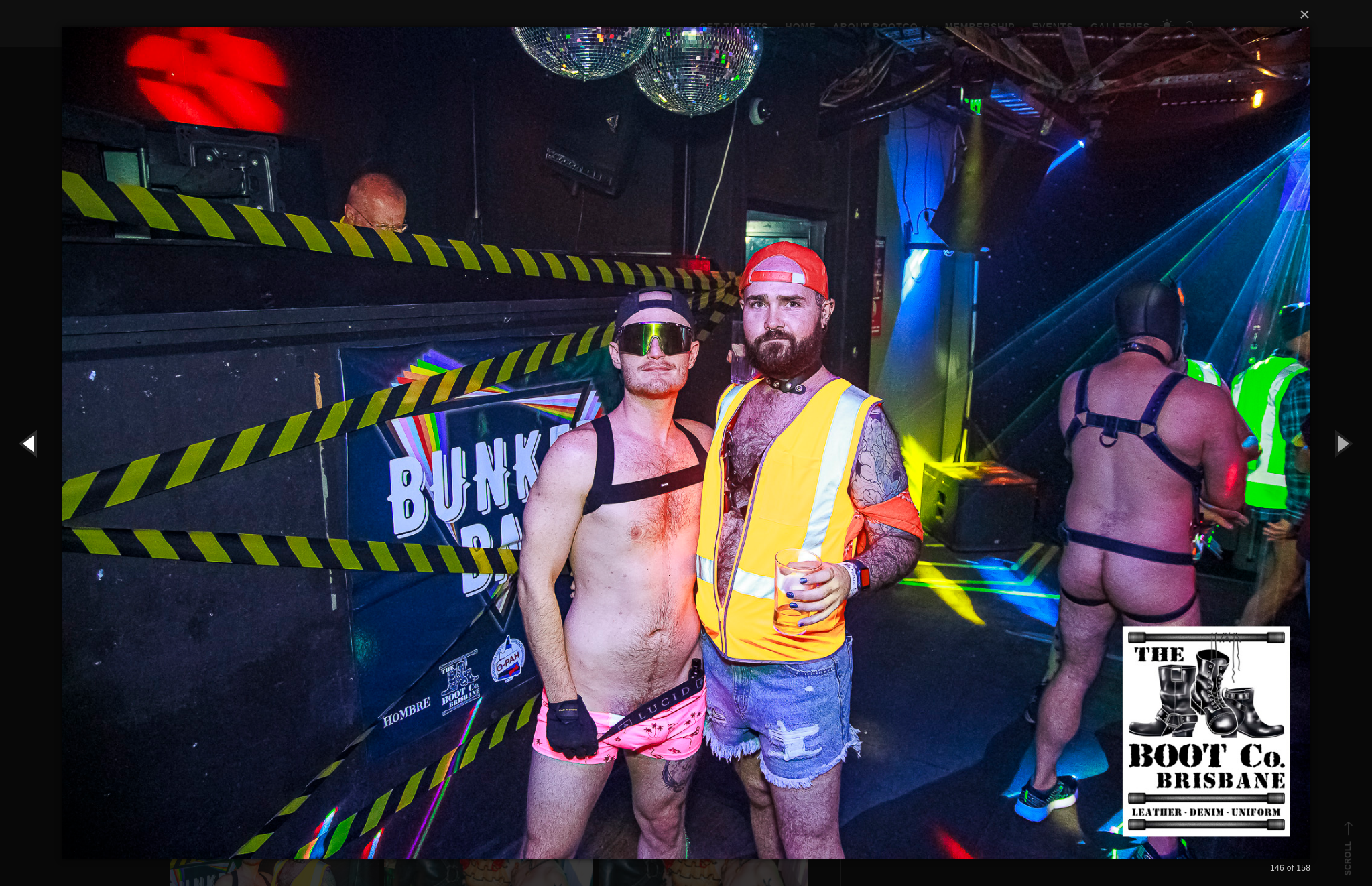
click at [27, 439] on button "button" at bounding box center [30, 443] width 60 height 74
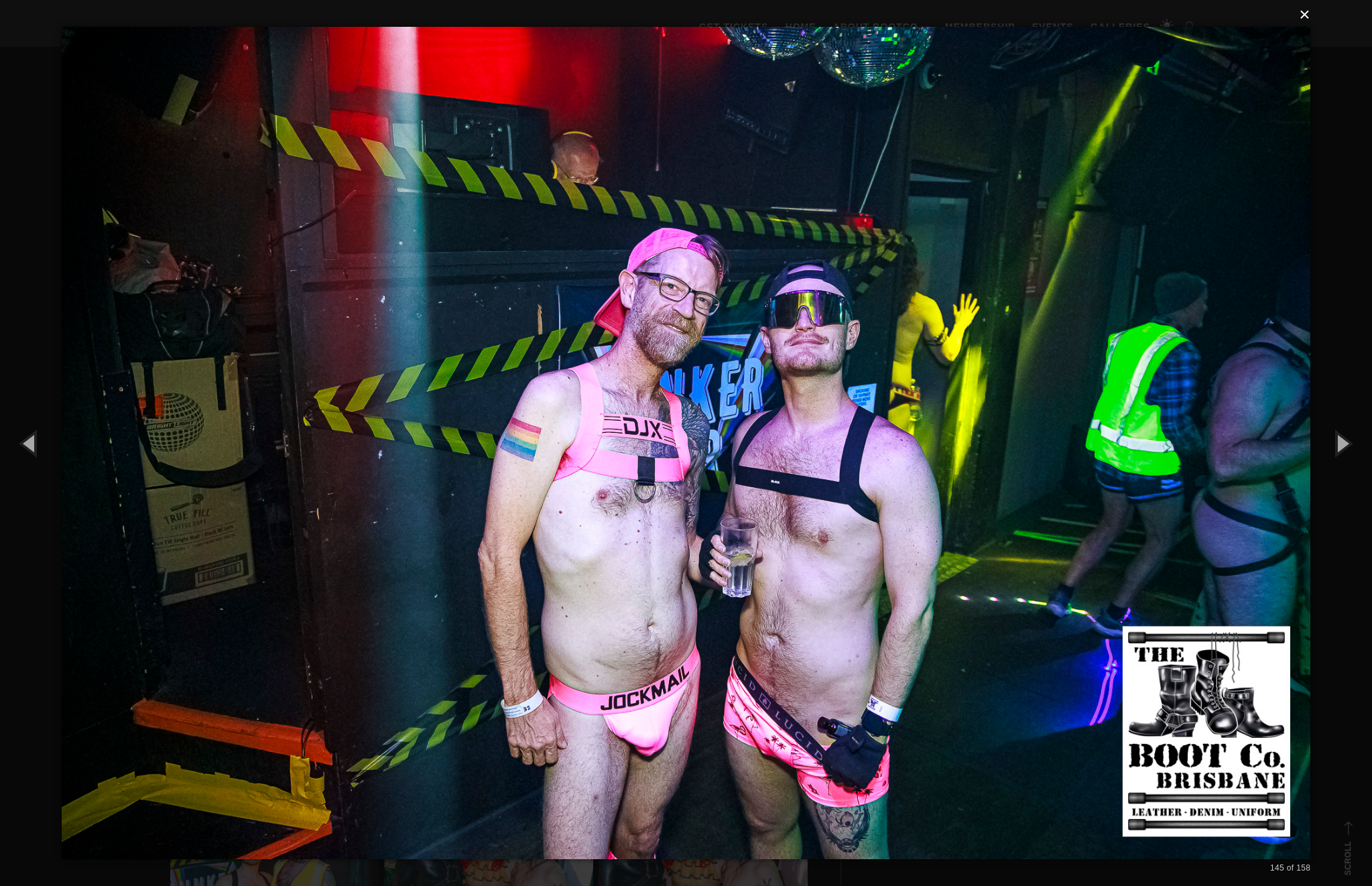
click at [1297, 19] on button "×" at bounding box center [689, 14] width 1249 height 30
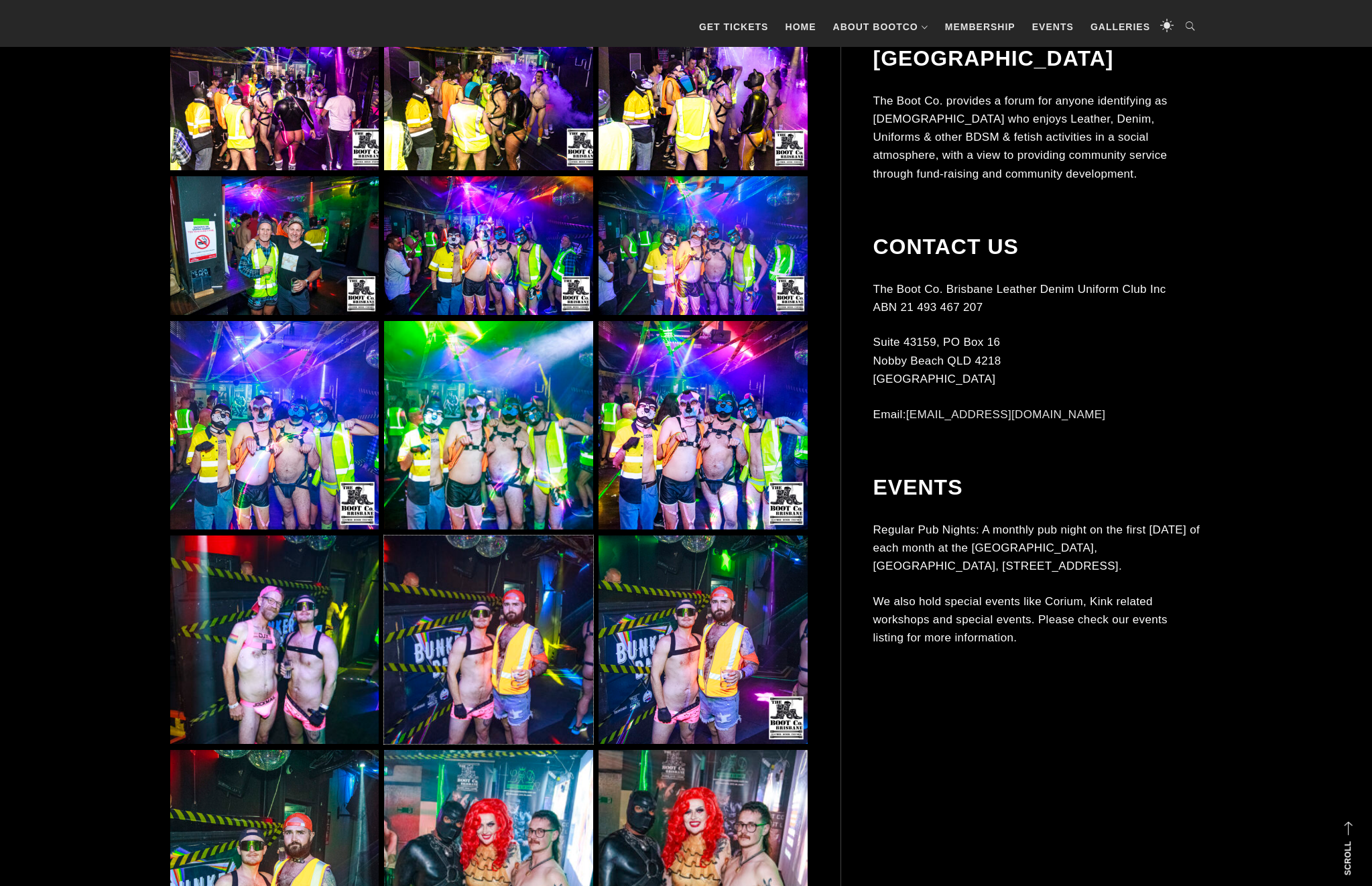
scroll to position [10129, 0]
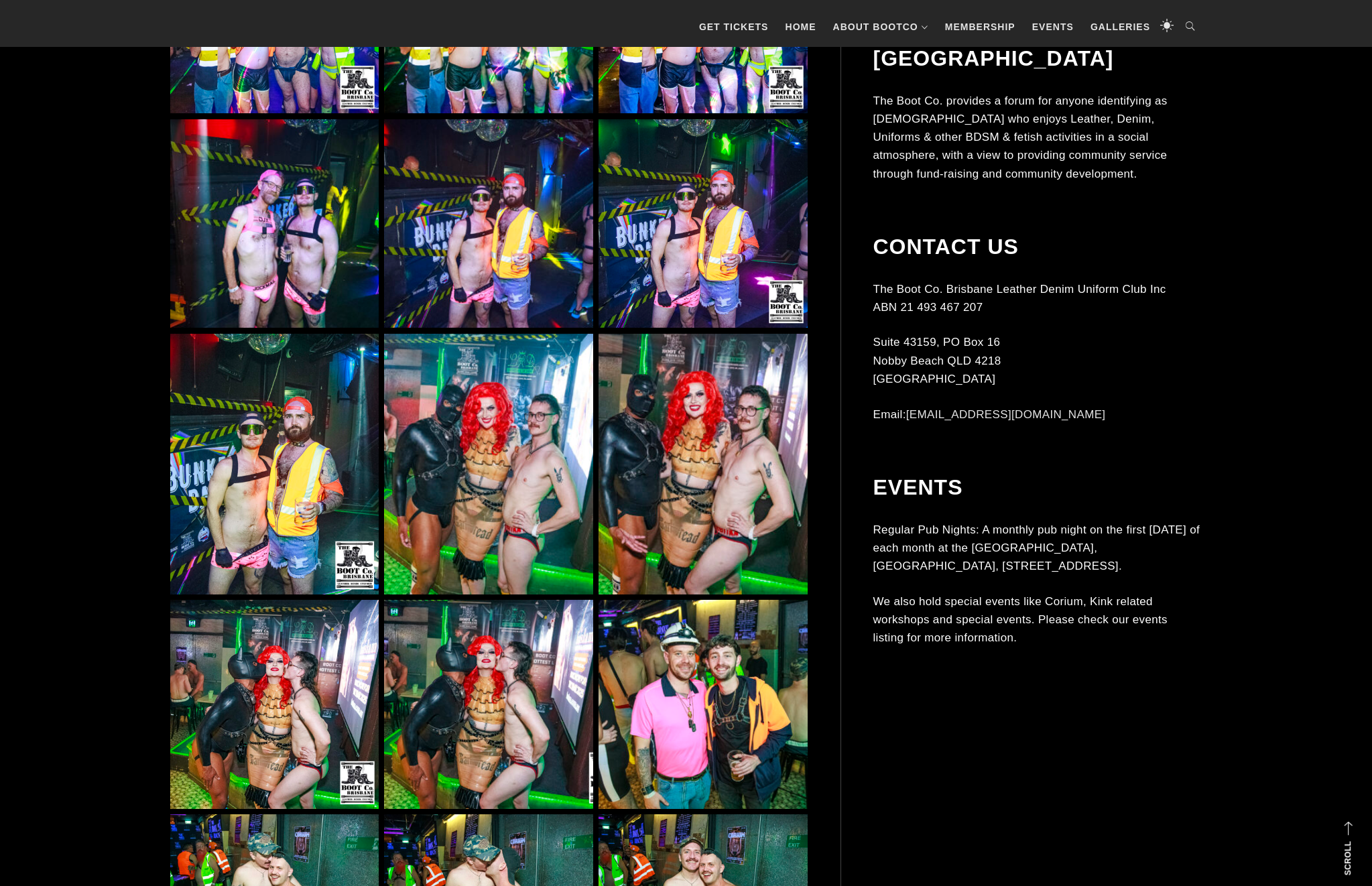
click at [748, 417] on img at bounding box center [703, 464] width 209 height 261
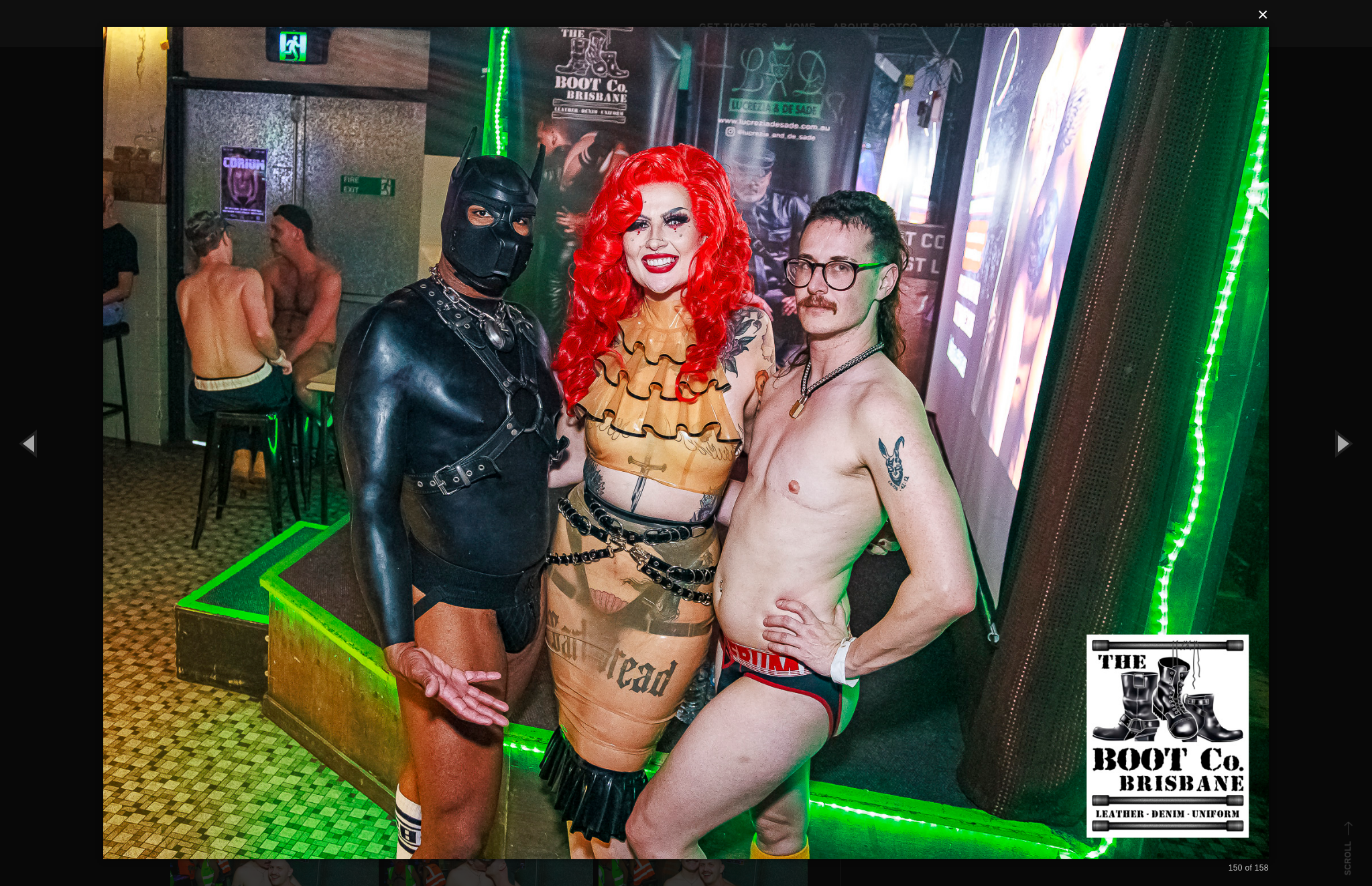
click at [1268, 16] on button "×" at bounding box center [690, 14] width 1166 height 30
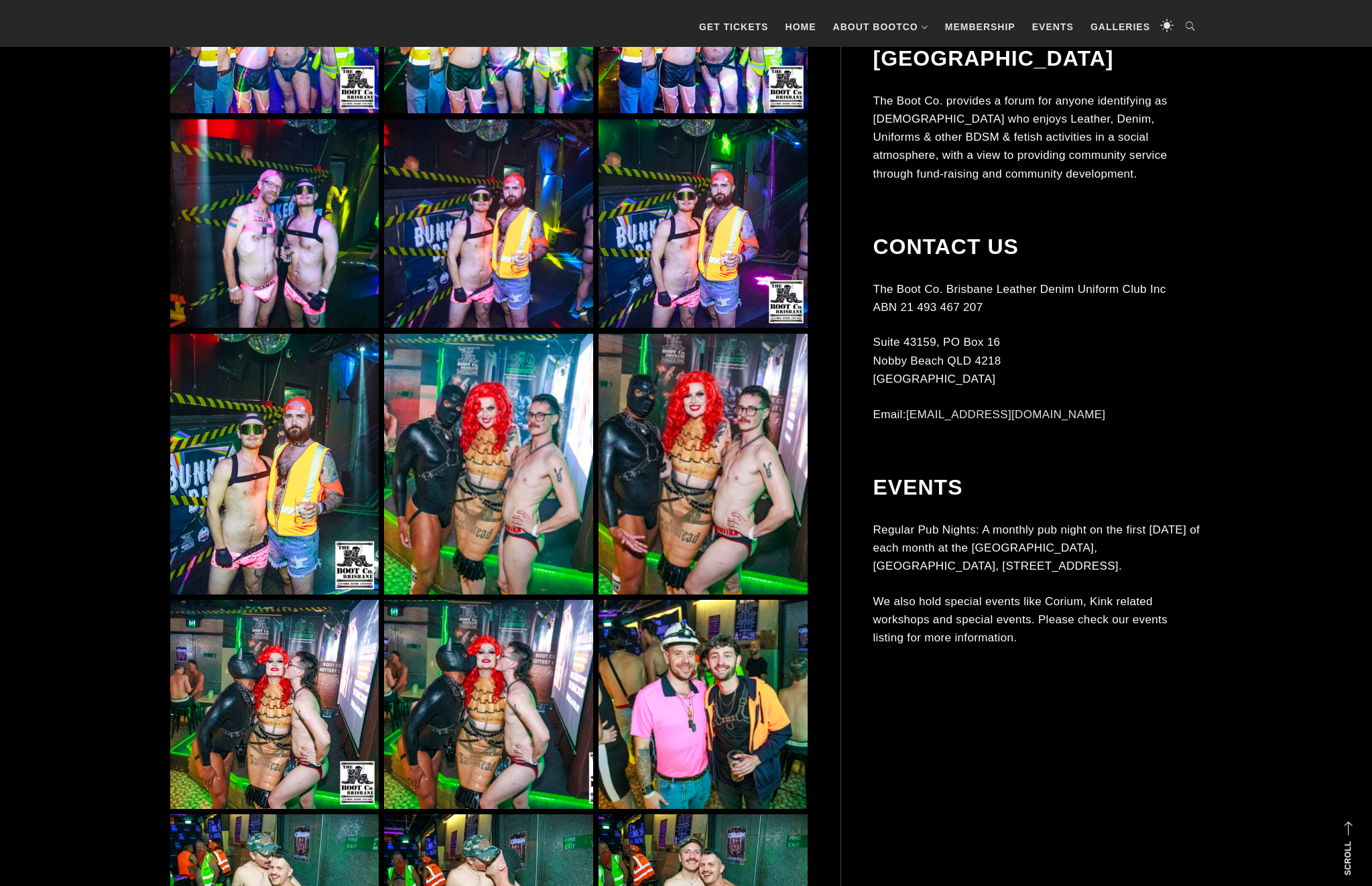
scroll to position [10268, 0]
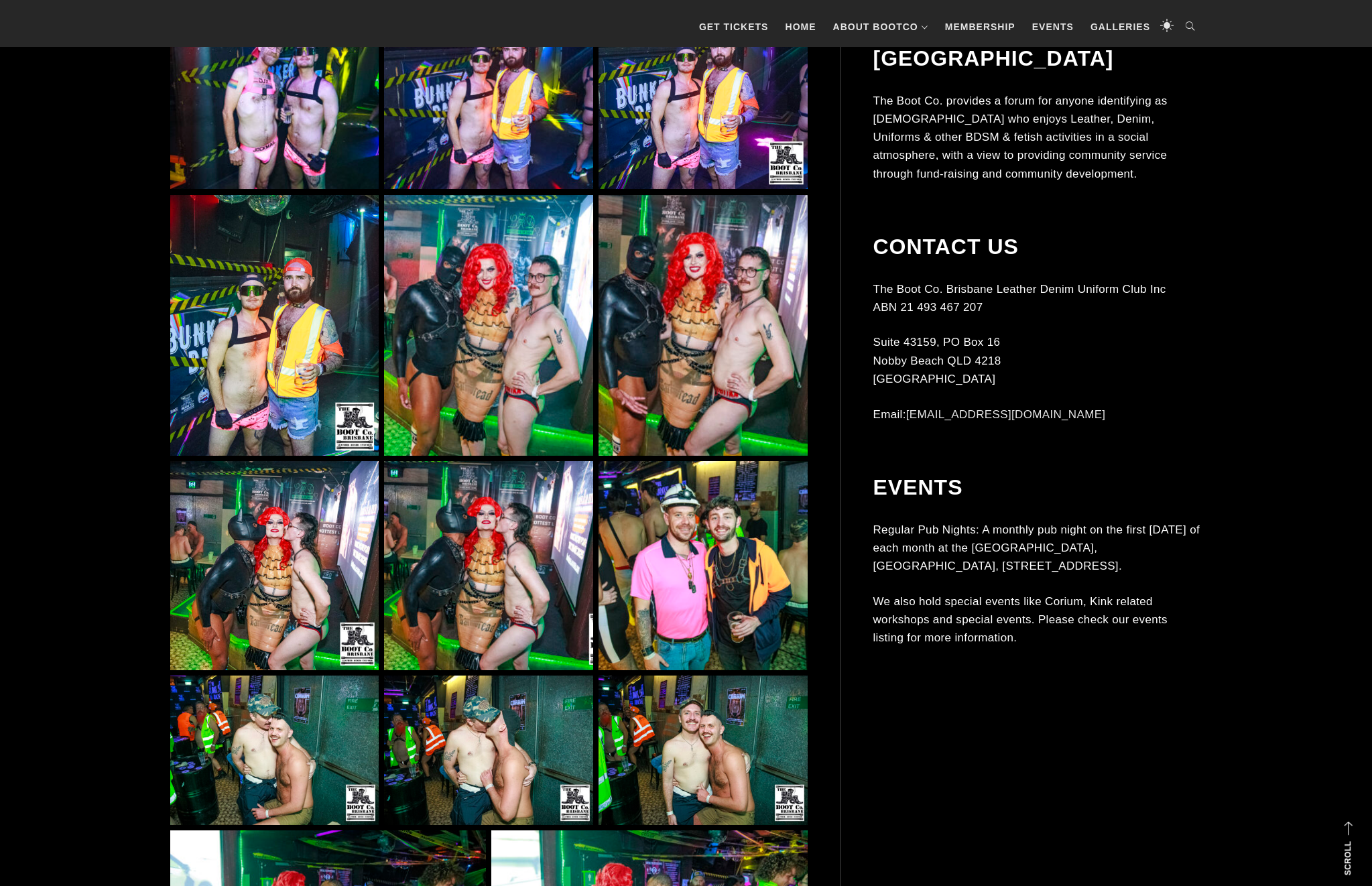
click at [282, 540] on img at bounding box center [274, 565] width 209 height 209
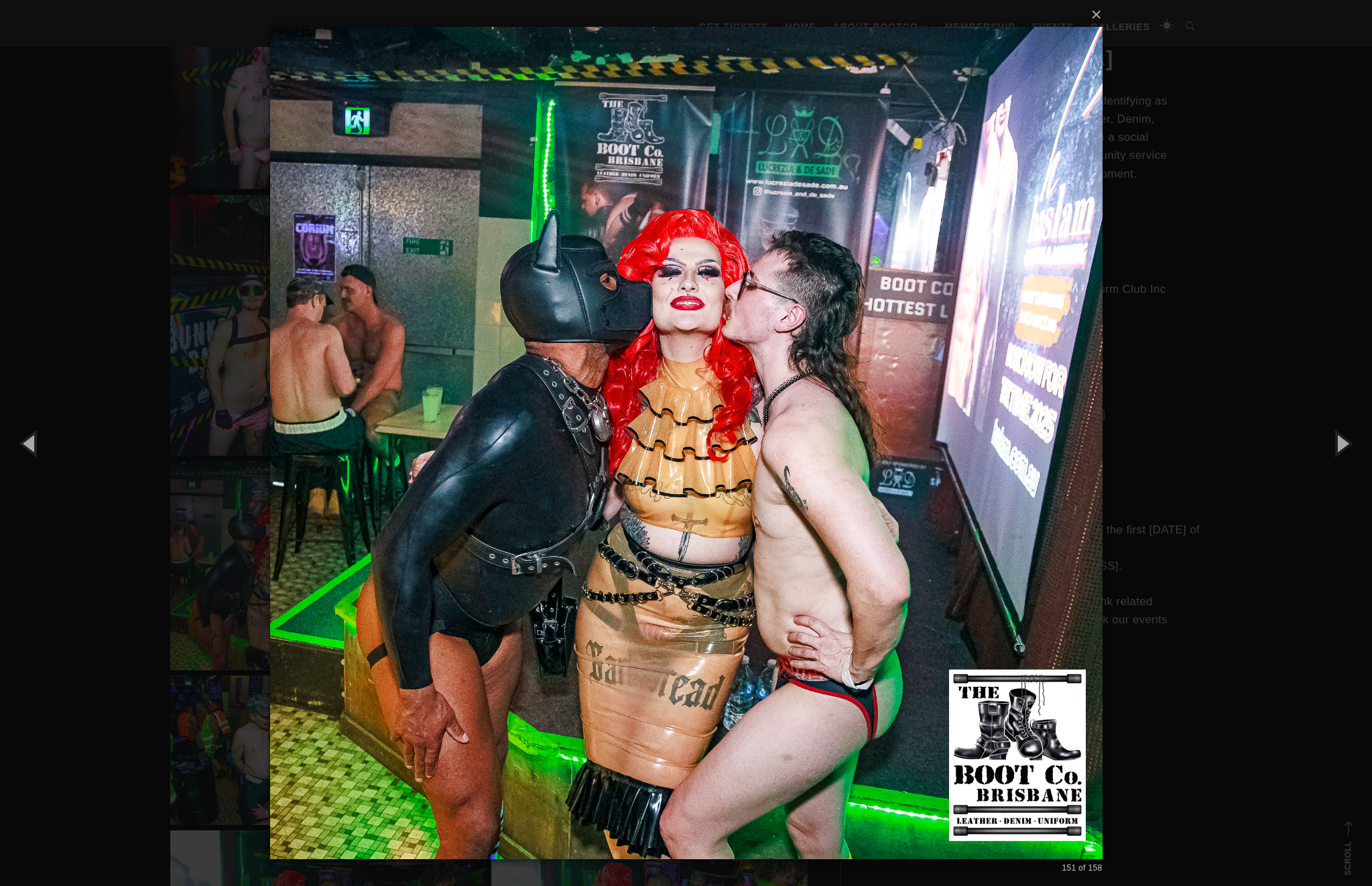
click at [209, 634] on div "× 151 of 158 Loading..." at bounding box center [686, 443] width 1372 height 886
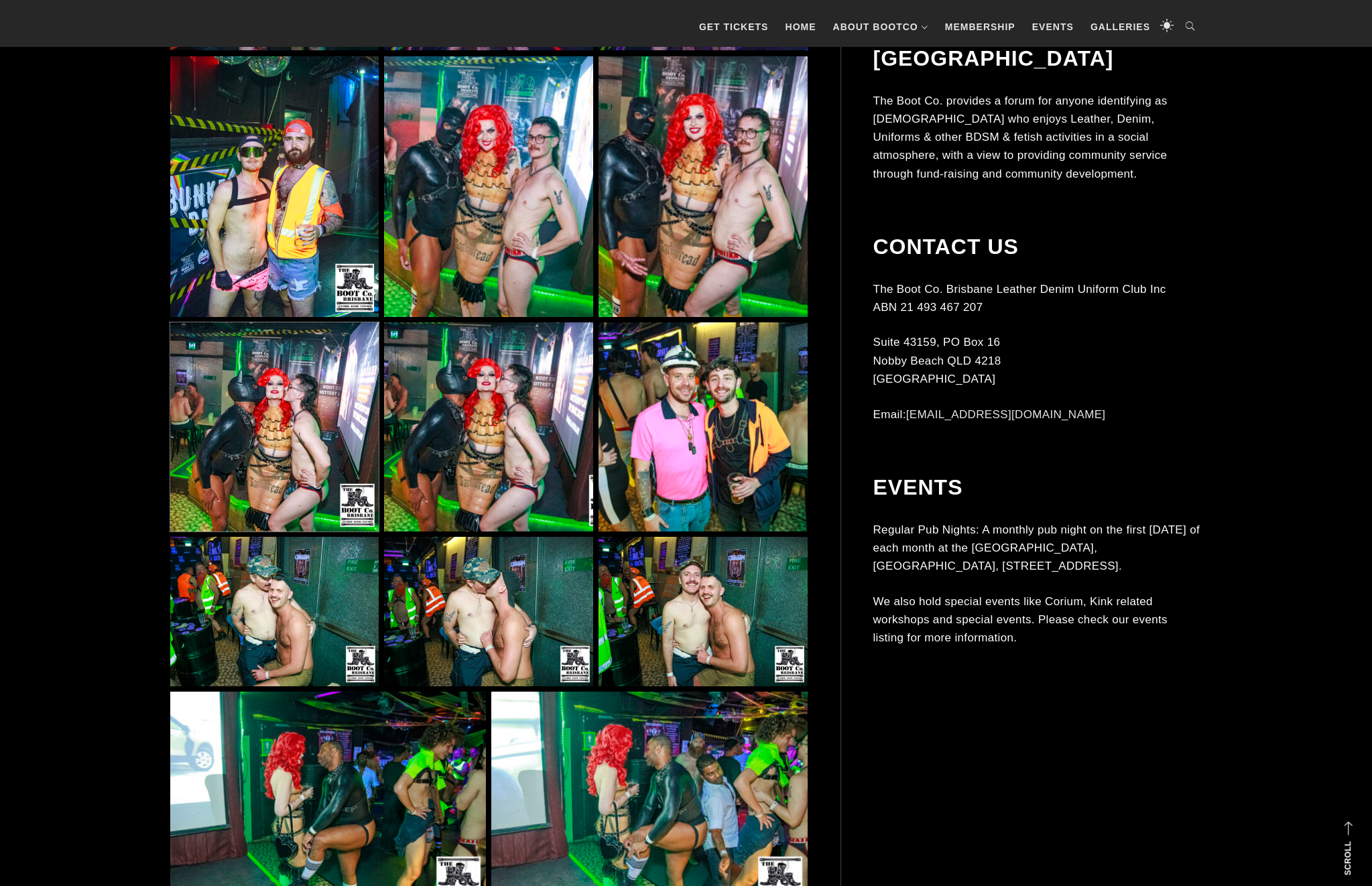
scroll to position [10545, 0]
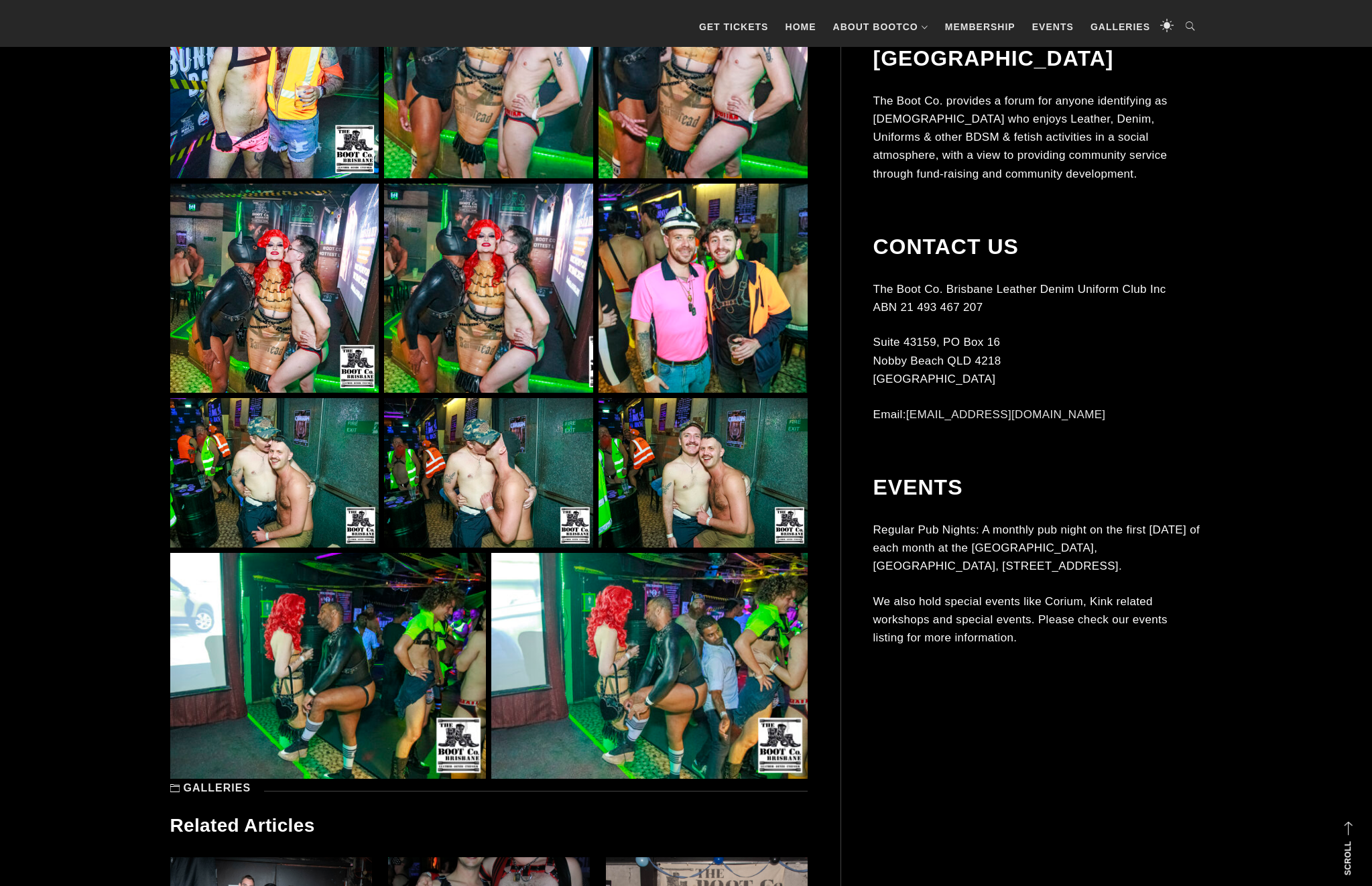
click at [543, 433] on img at bounding box center [488, 473] width 209 height 149
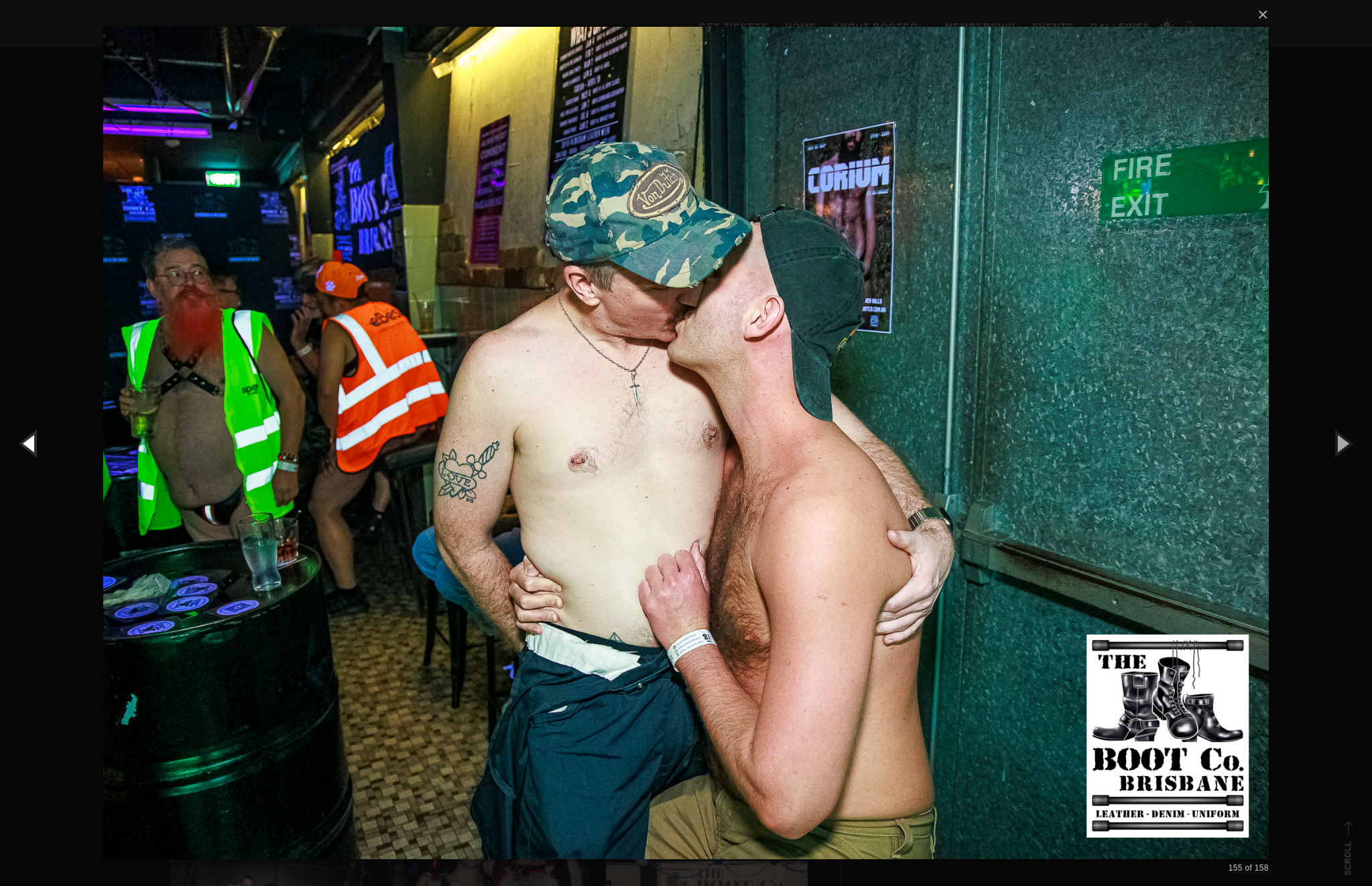
click at [43, 446] on button "button" at bounding box center [30, 443] width 60 height 74
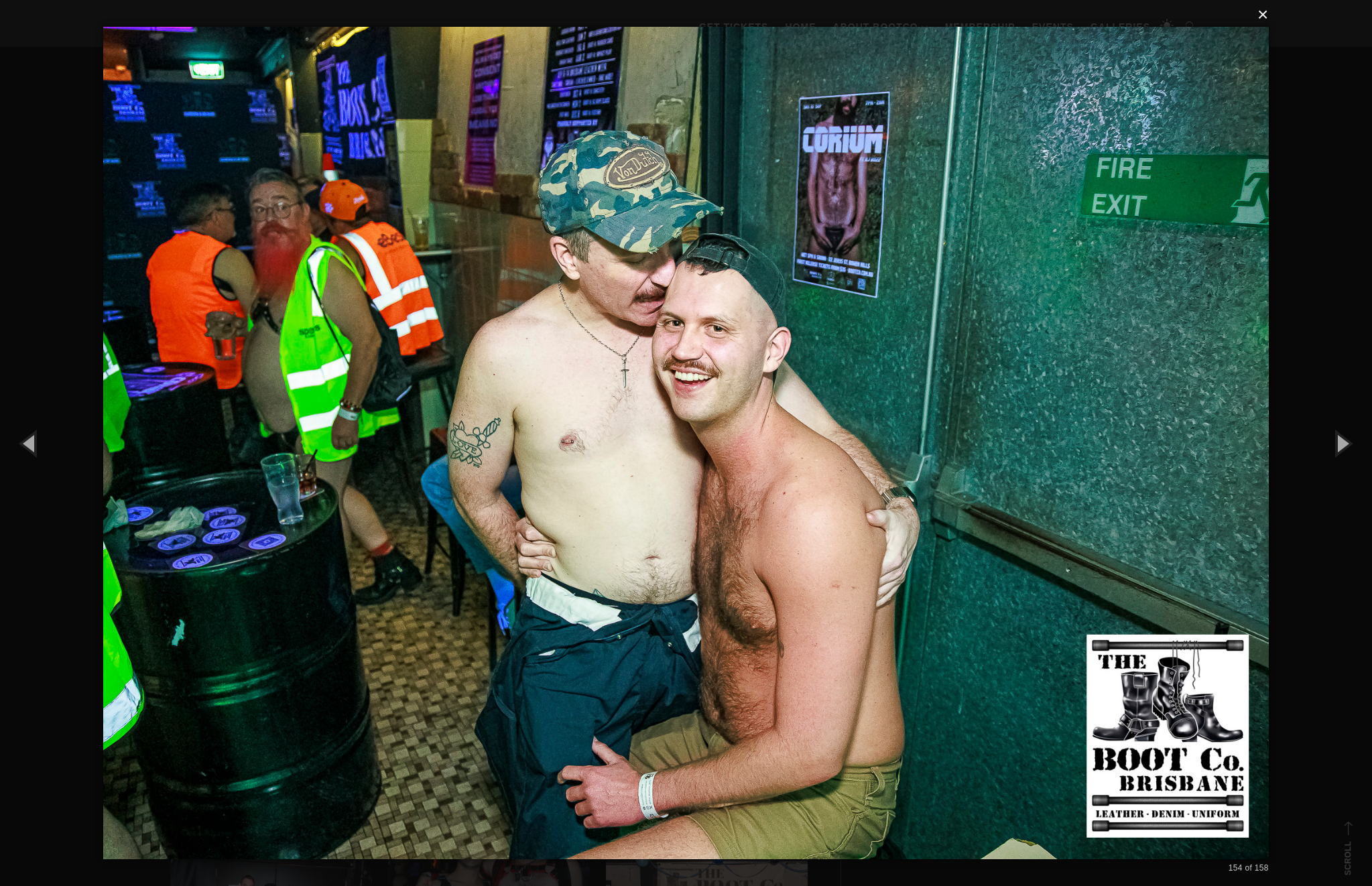
click at [1266, 22] on button "×" at bounding box center [690, 14] width 1166 height 30
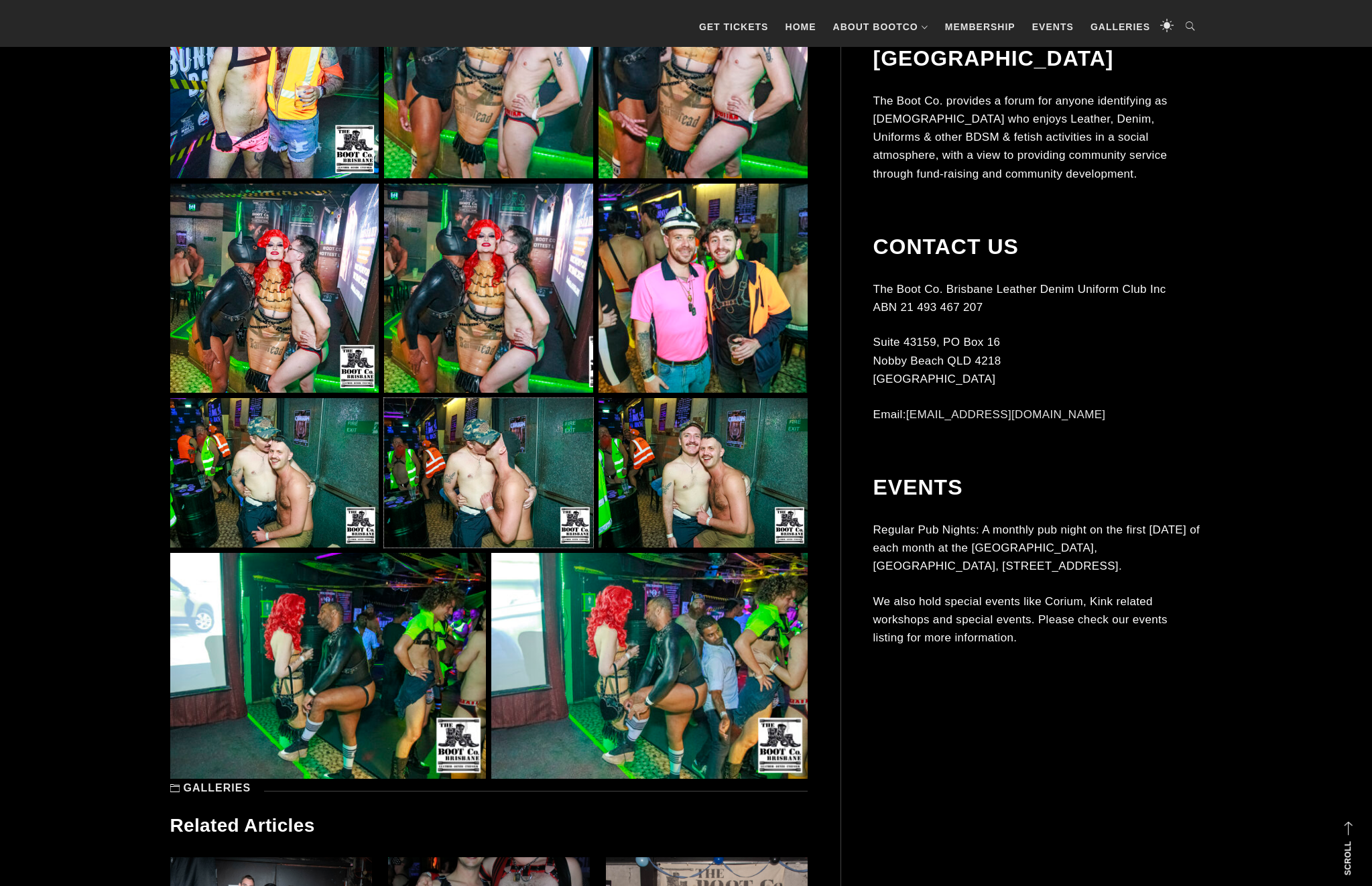
scroll to position [10684, 0]
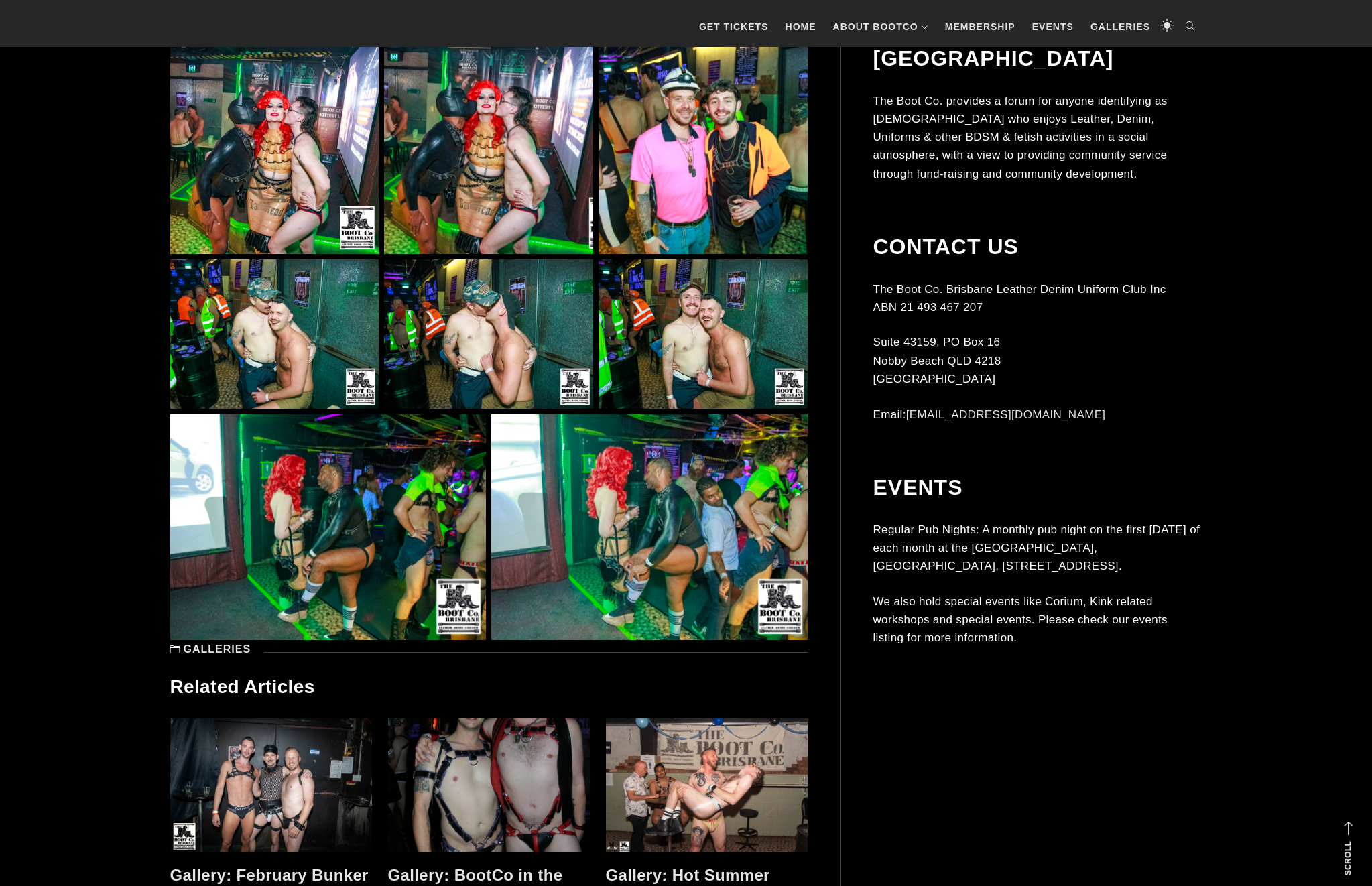
click at [433, 499] on img at bounding box center [328, 527] width 315 height 226
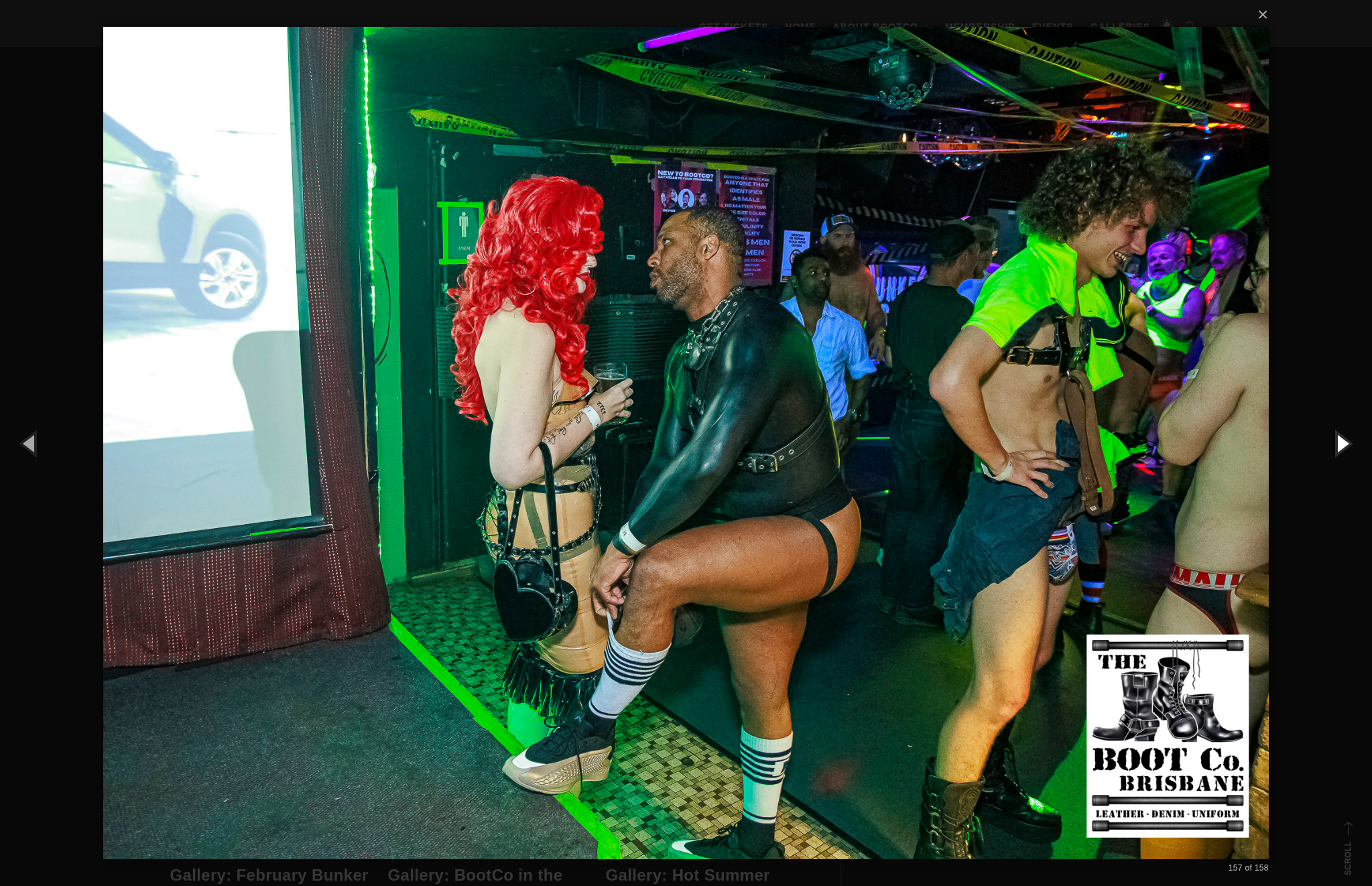
click at [1342, 423] on button "button" at bounding box center [1342, 443] width 60 height 74
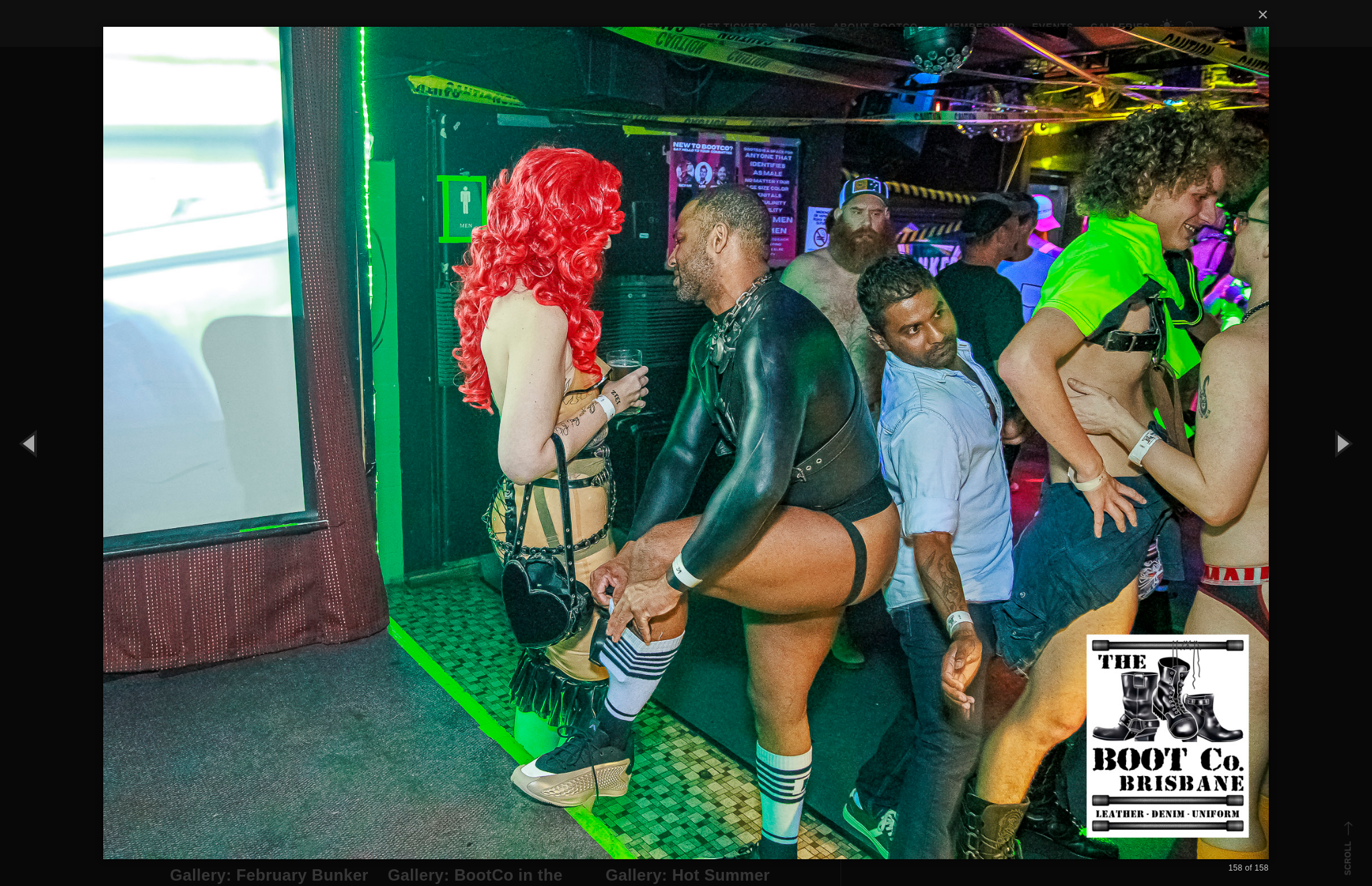
click at [1333, 356] on div "× 158 of 158 Loading..." at bounding box center [686, 443] width 1372 height 886
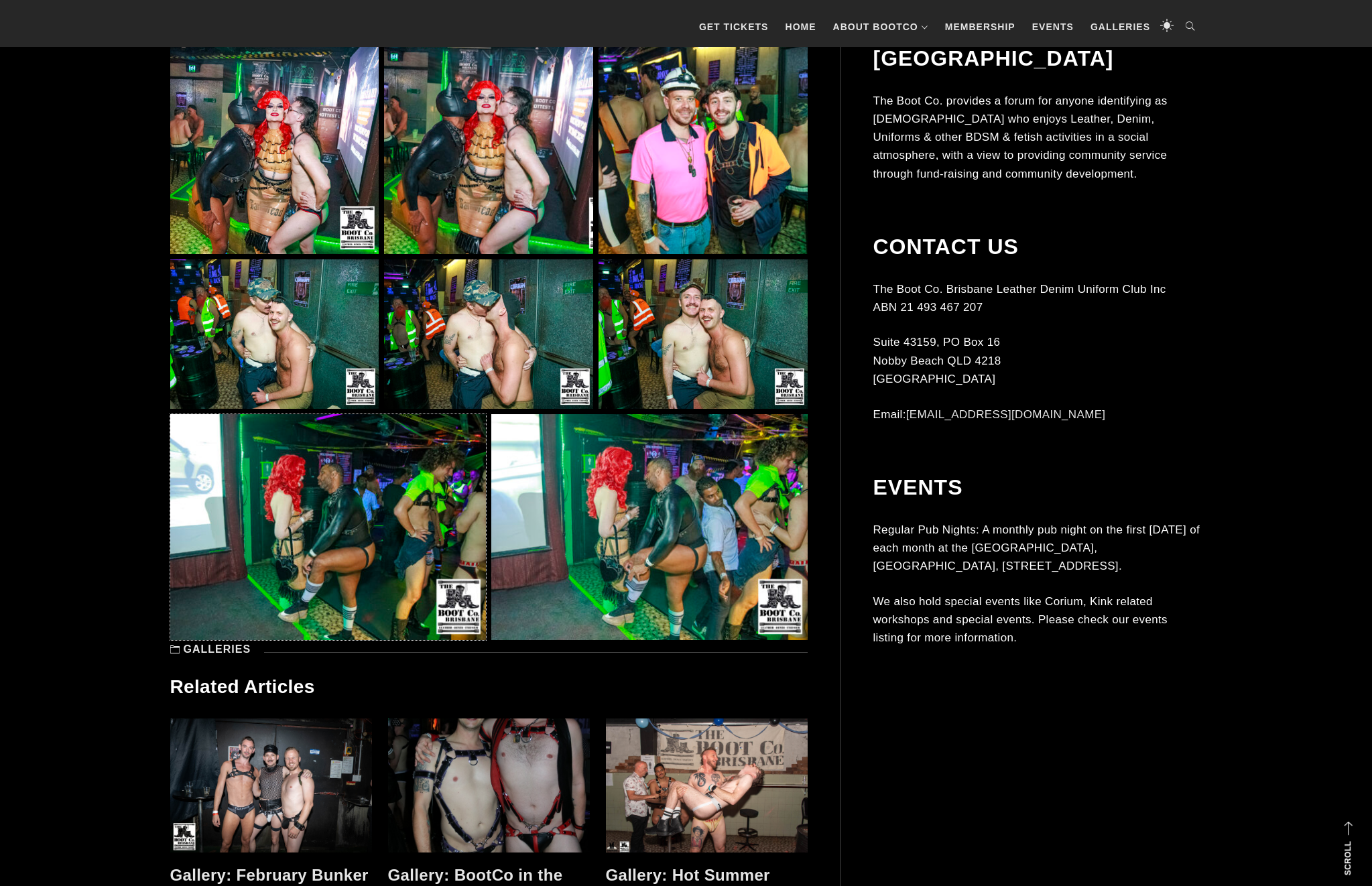
scroll to position [10962, 0]
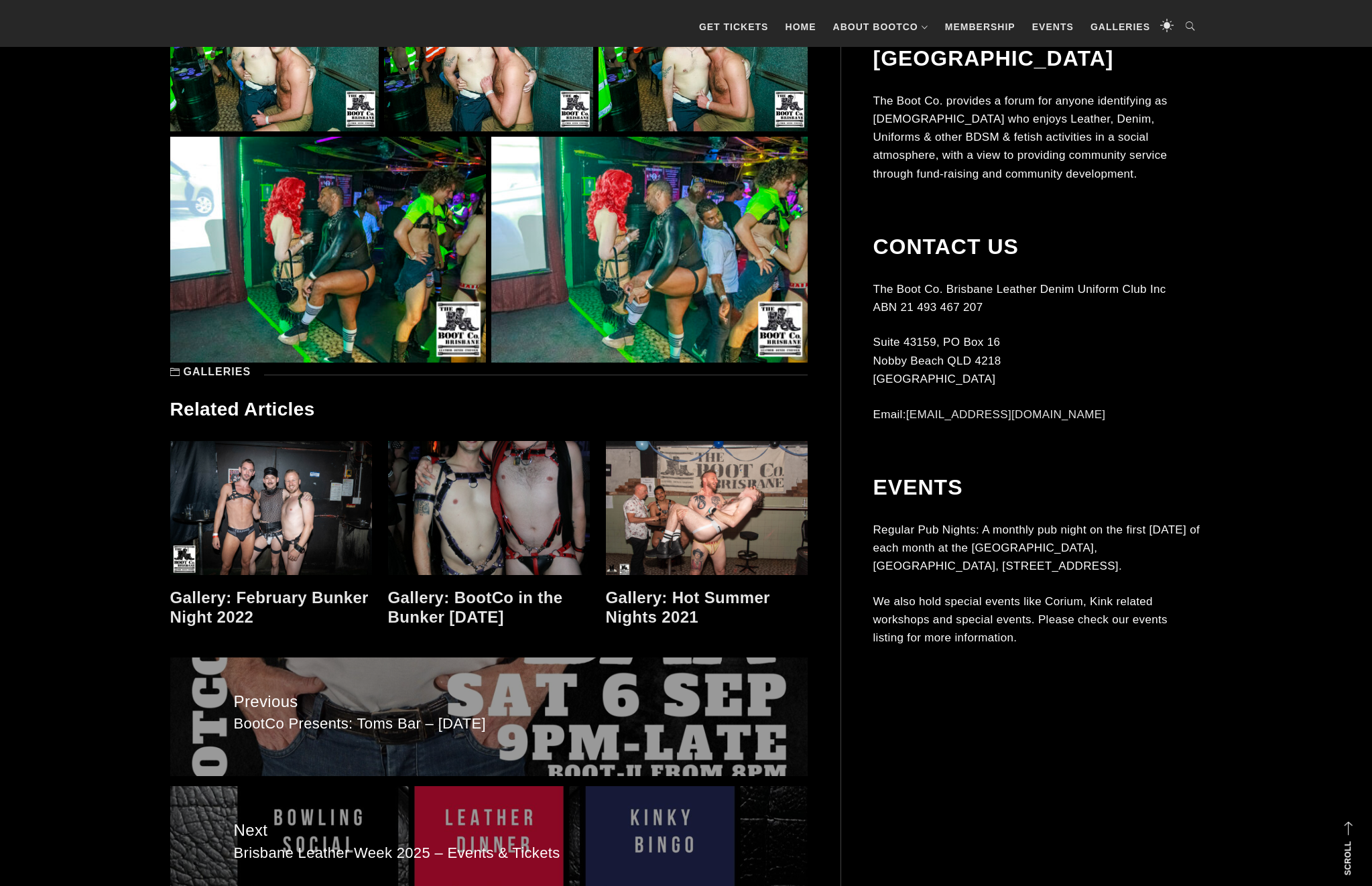
click at [738, 498] on link at bounding box center [706, 508] width 202 height 134
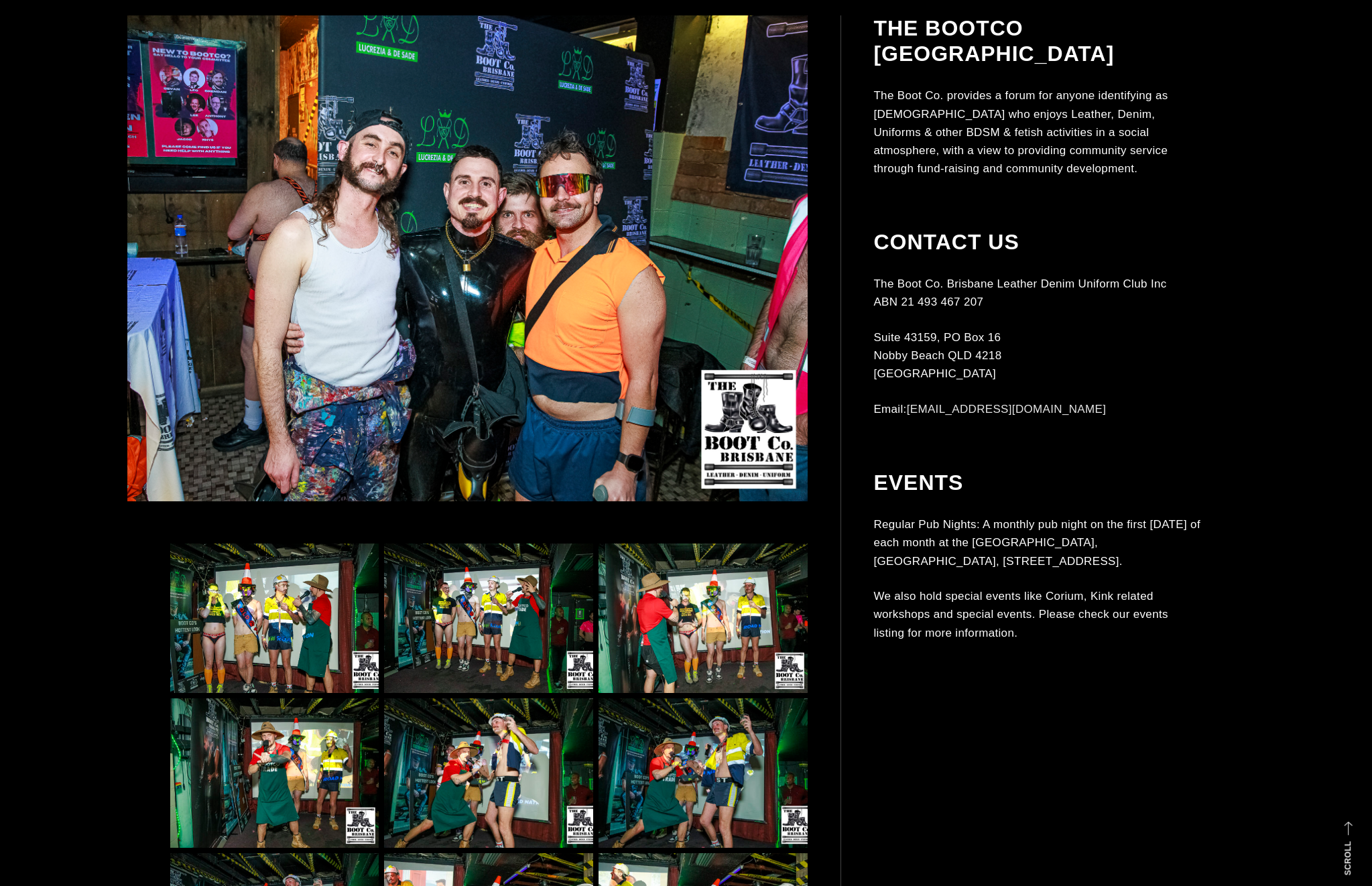
scroll to position [0, 0]
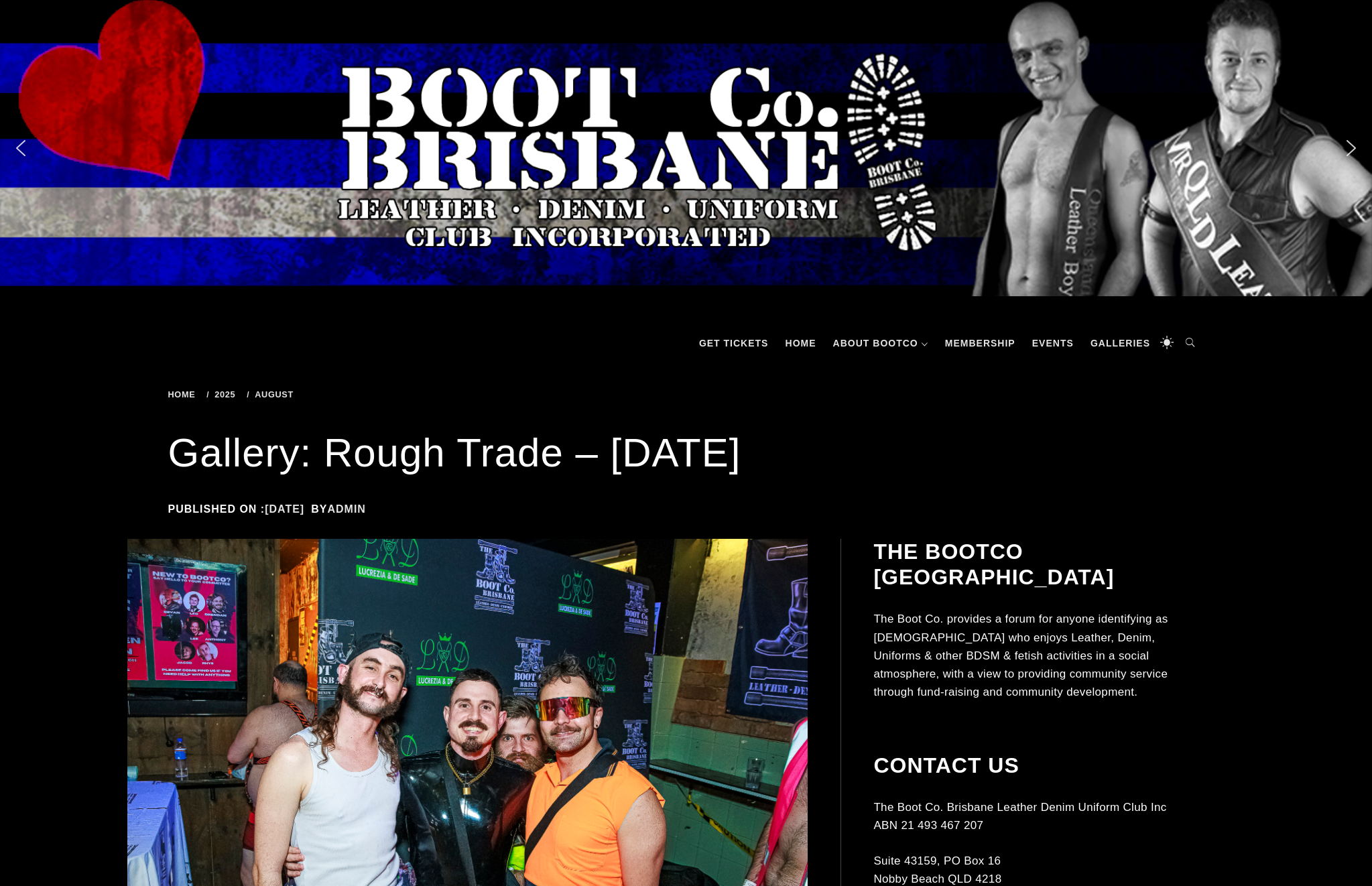
click at [772, 137] on div "Slider" at bounding box center [686, 148] width 1372 height 296
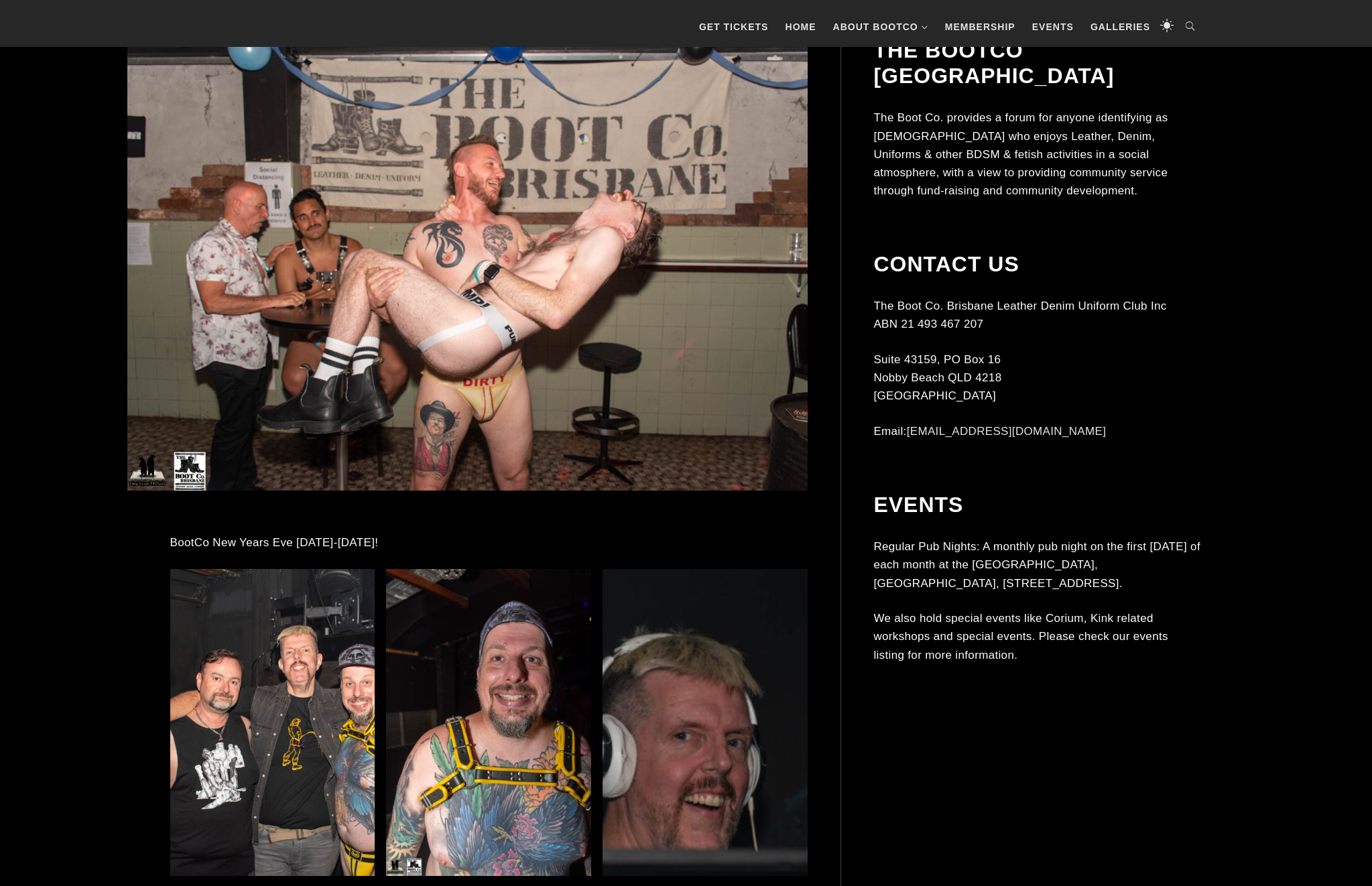
scroll to position [434, 0]
